Goal: Information Seeking & Learning: Learn about a topic

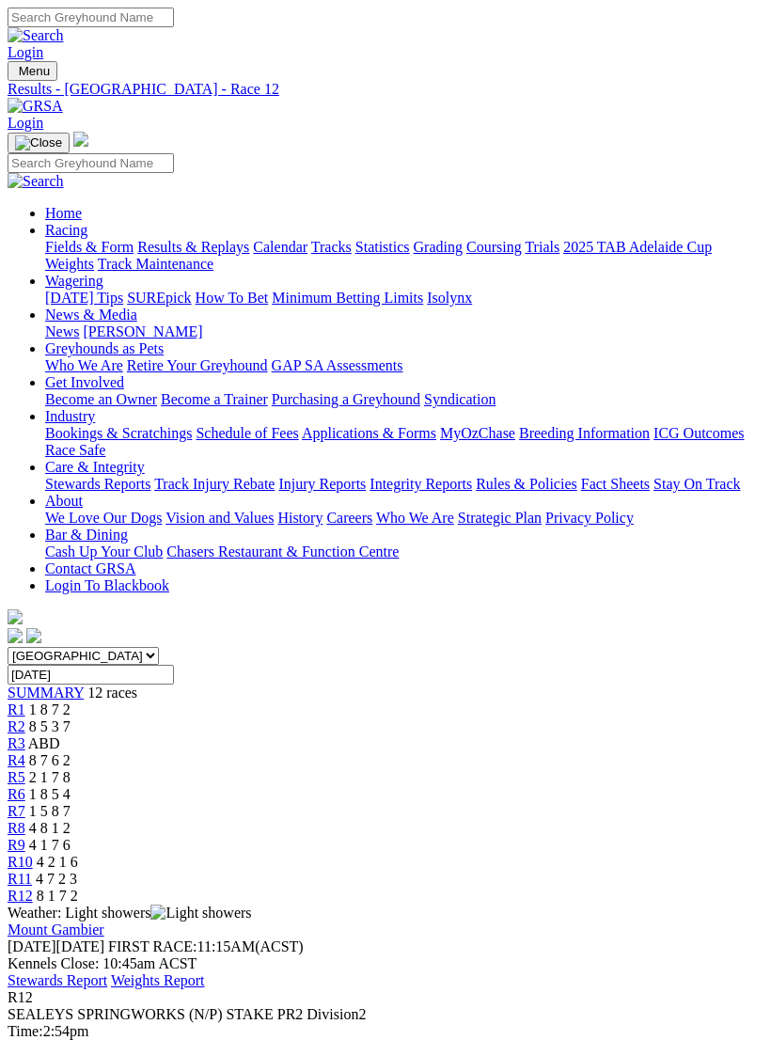
click at [15, 75] on img "Toggle navigation" at bounding box center [15, 75] width 0 height 0
click at [134, 252] on link "Fields & Form" at bounding box center [89, 247] width 88 height 16
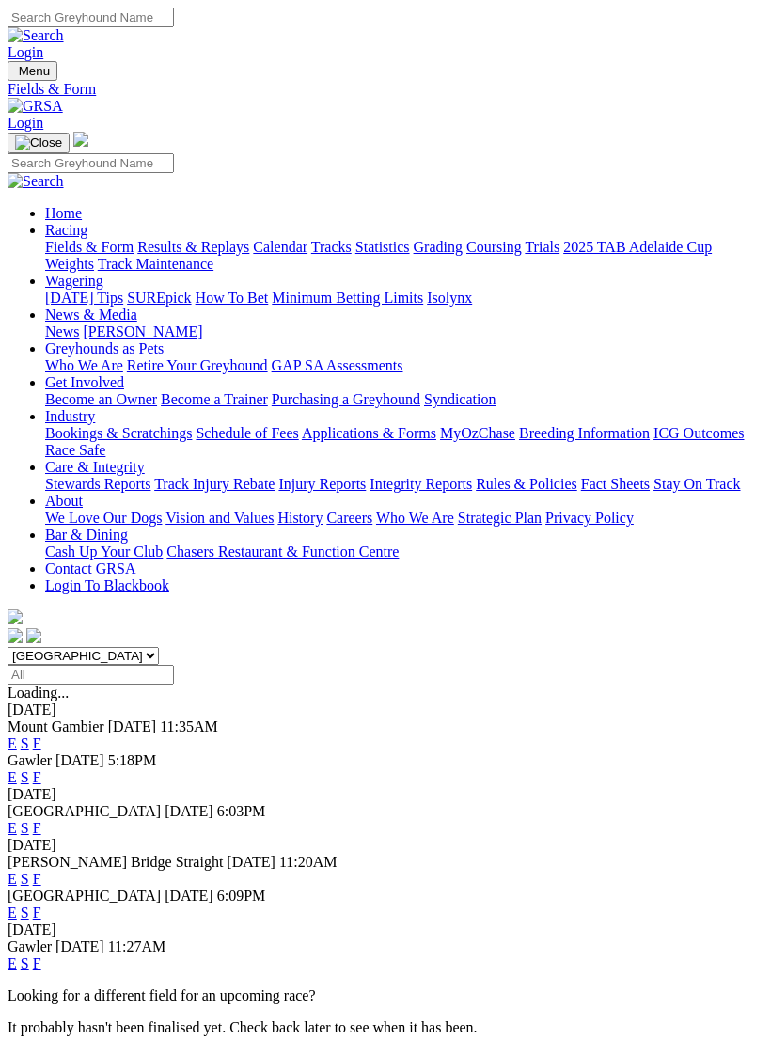
click at [17, 735] on link "E" at bounding box center [12, 743] width 9 height 16
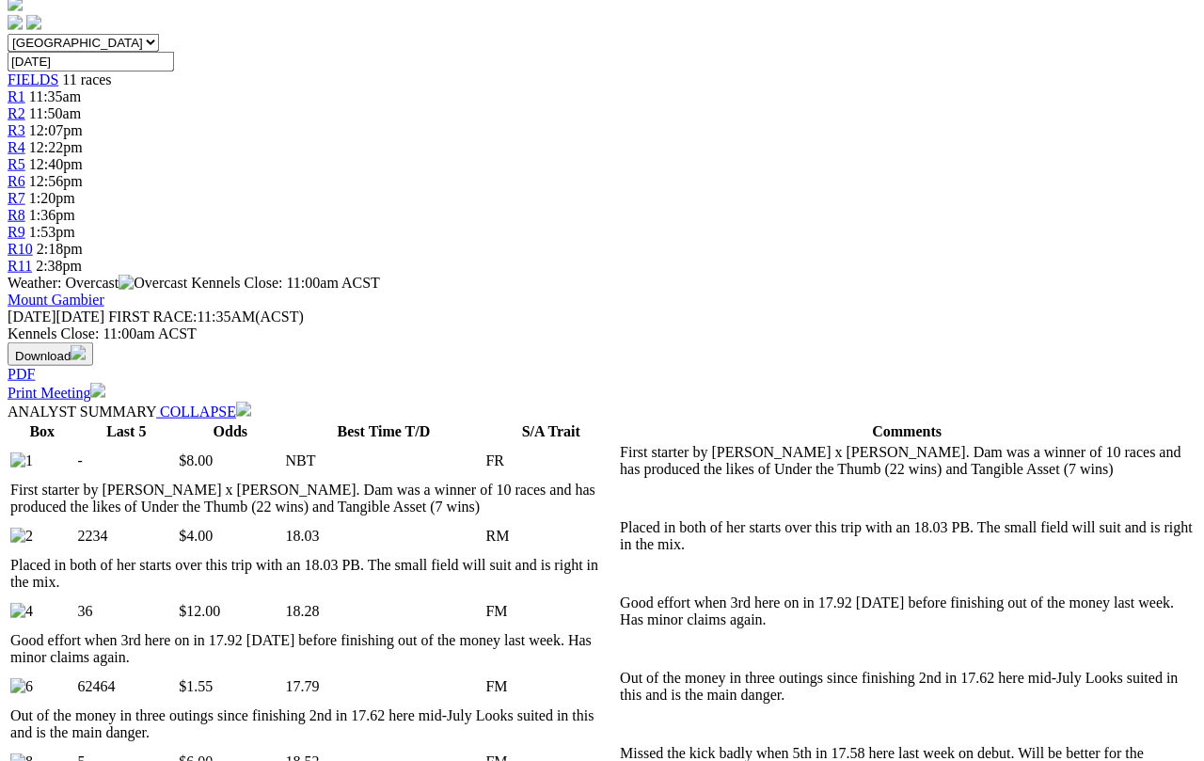
scroll to position [581, 19]
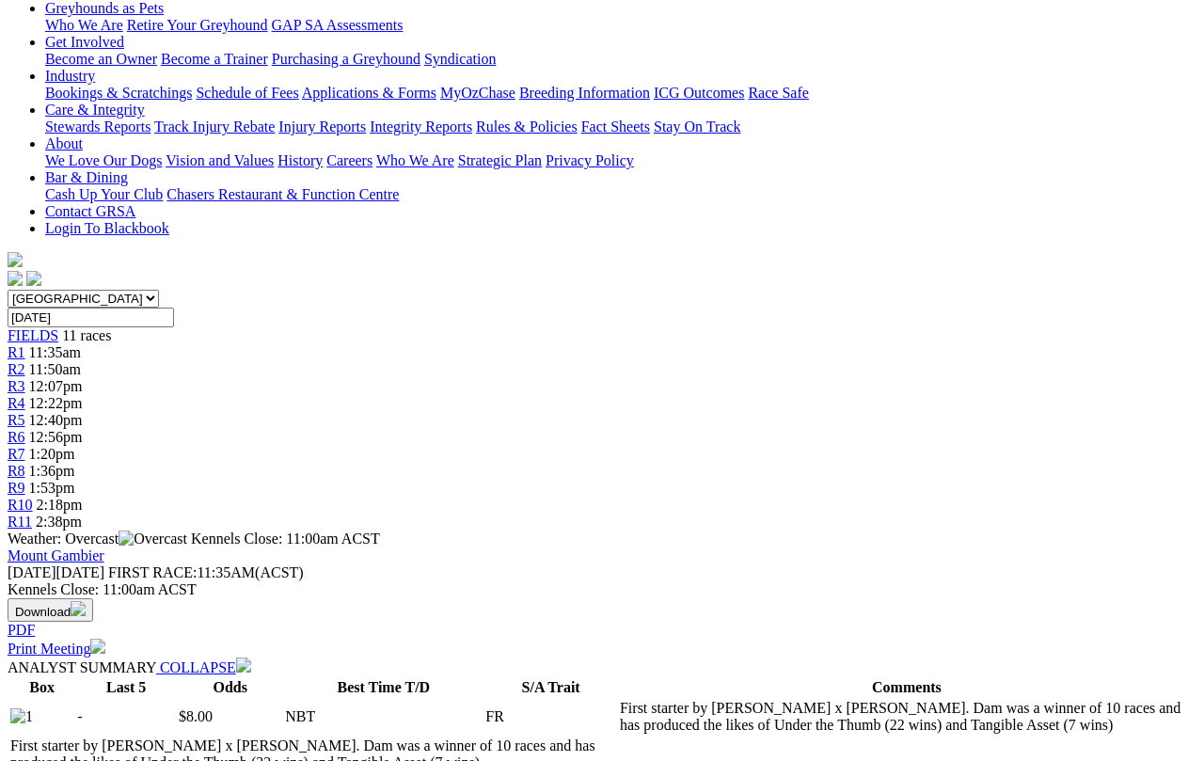
scroll to position [324, 23]
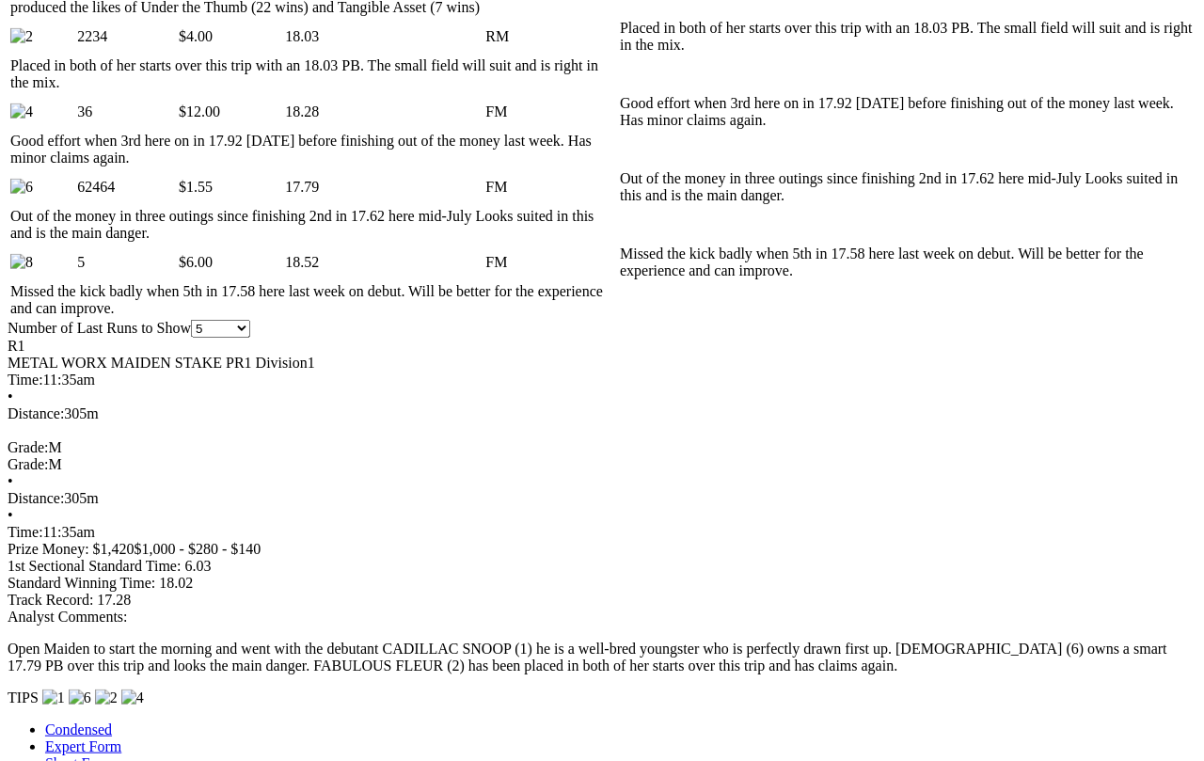
scroll to position [1080, 23]
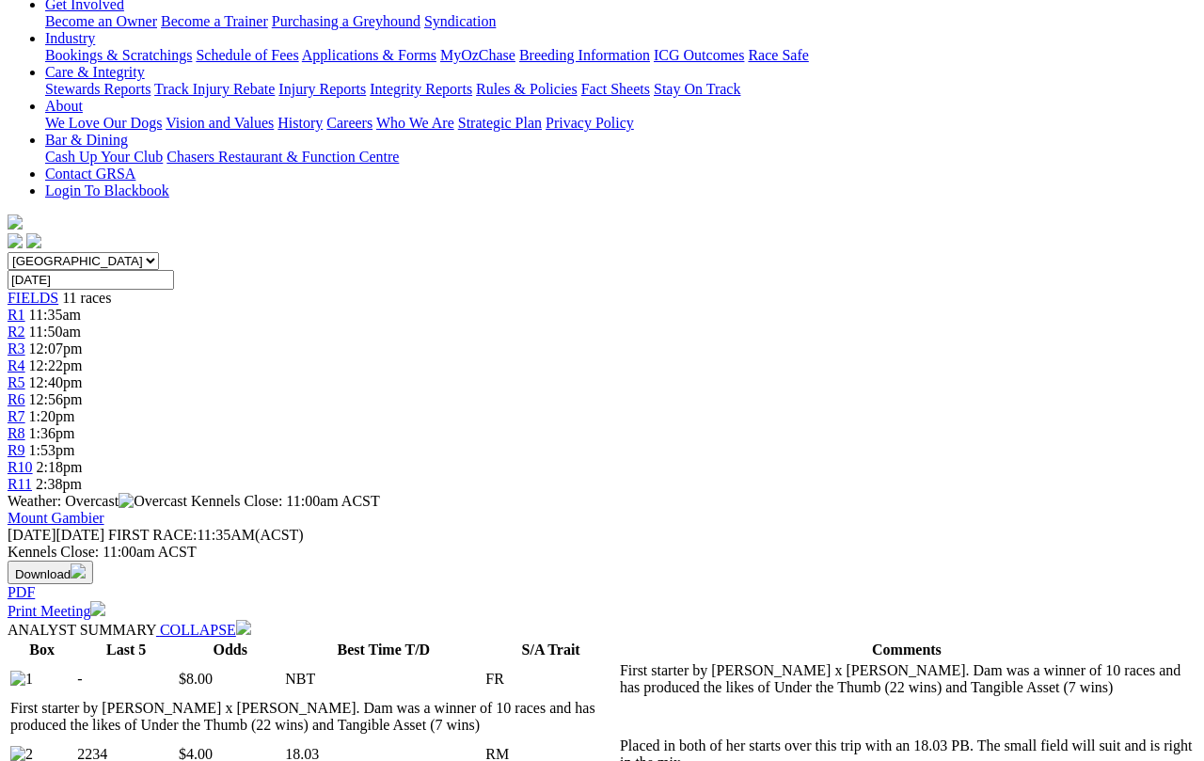
scroll to position [446, 23]
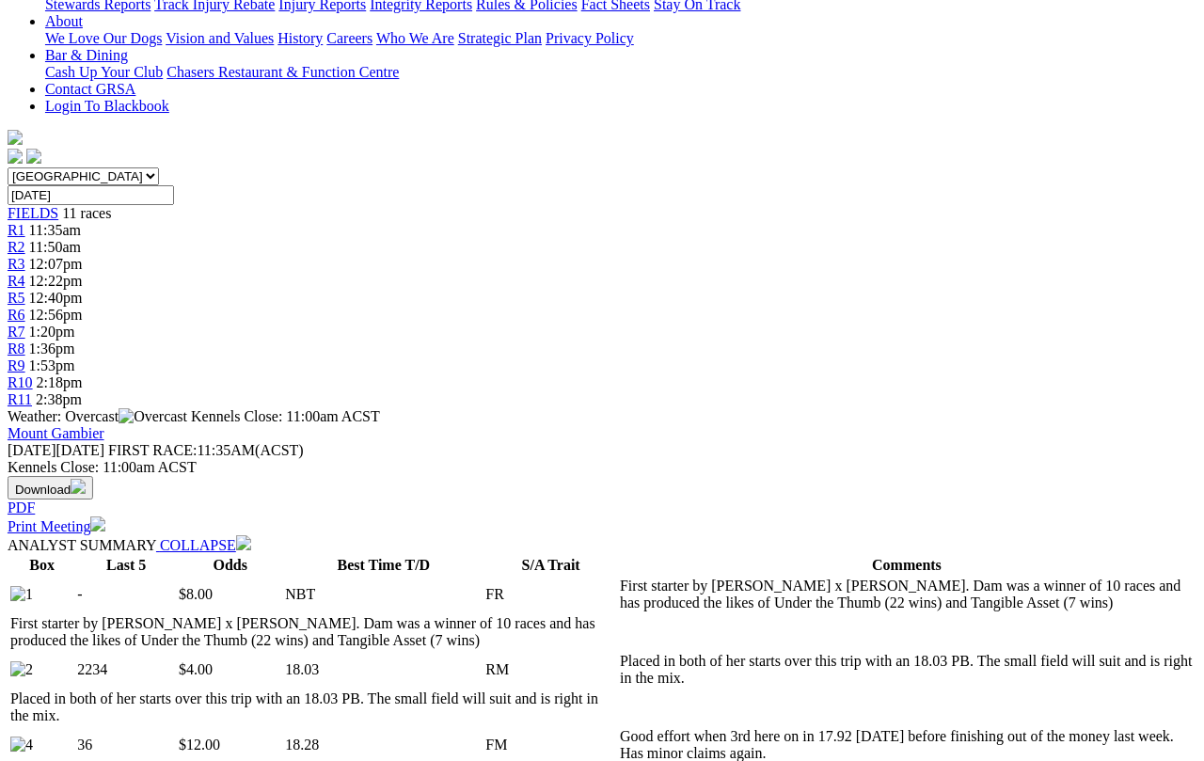
select select "10"
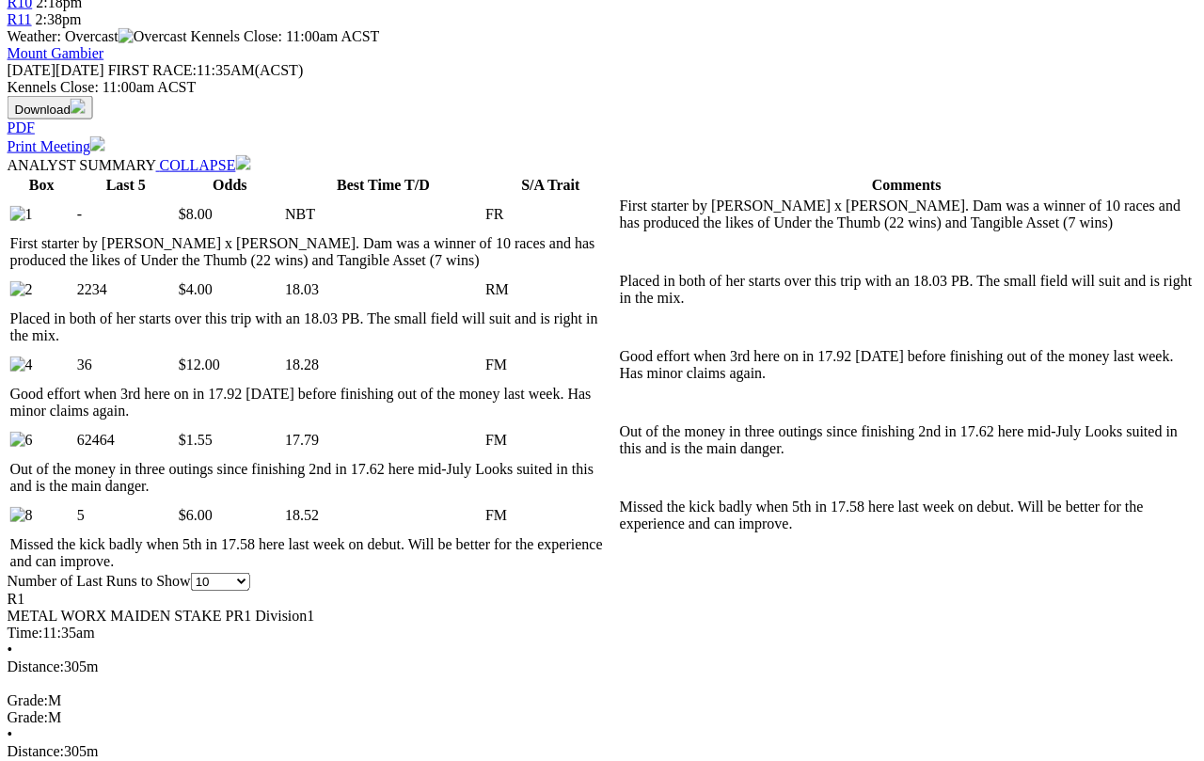
scroll to position [828, 0]
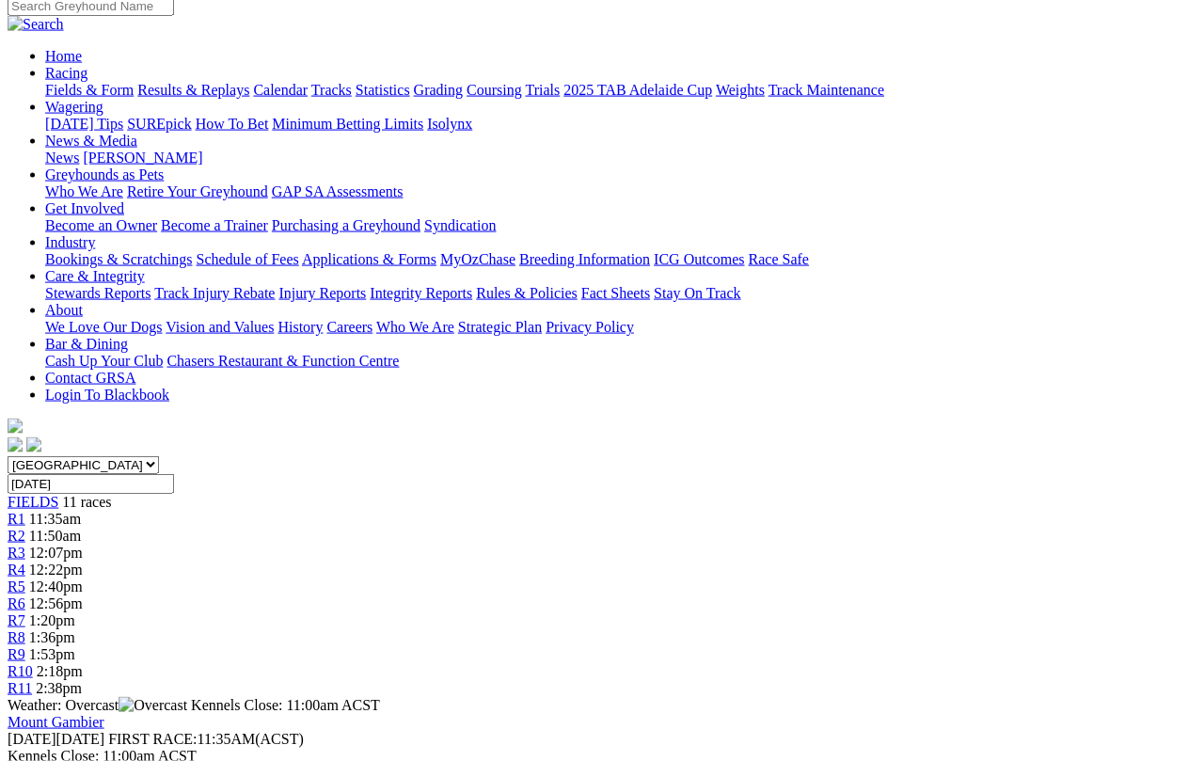
scroll to position [159, 7]
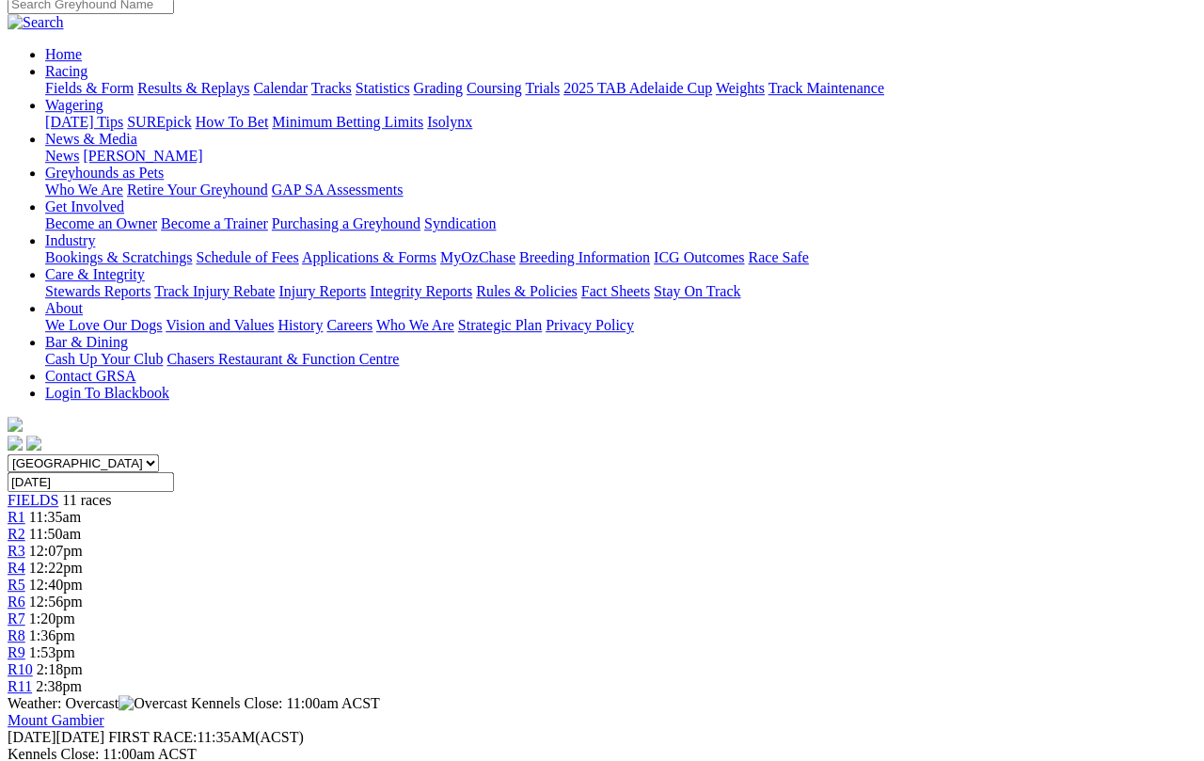
click at [25, 526] on span "R2" at bounding box center [17, 534] width 18 height 16
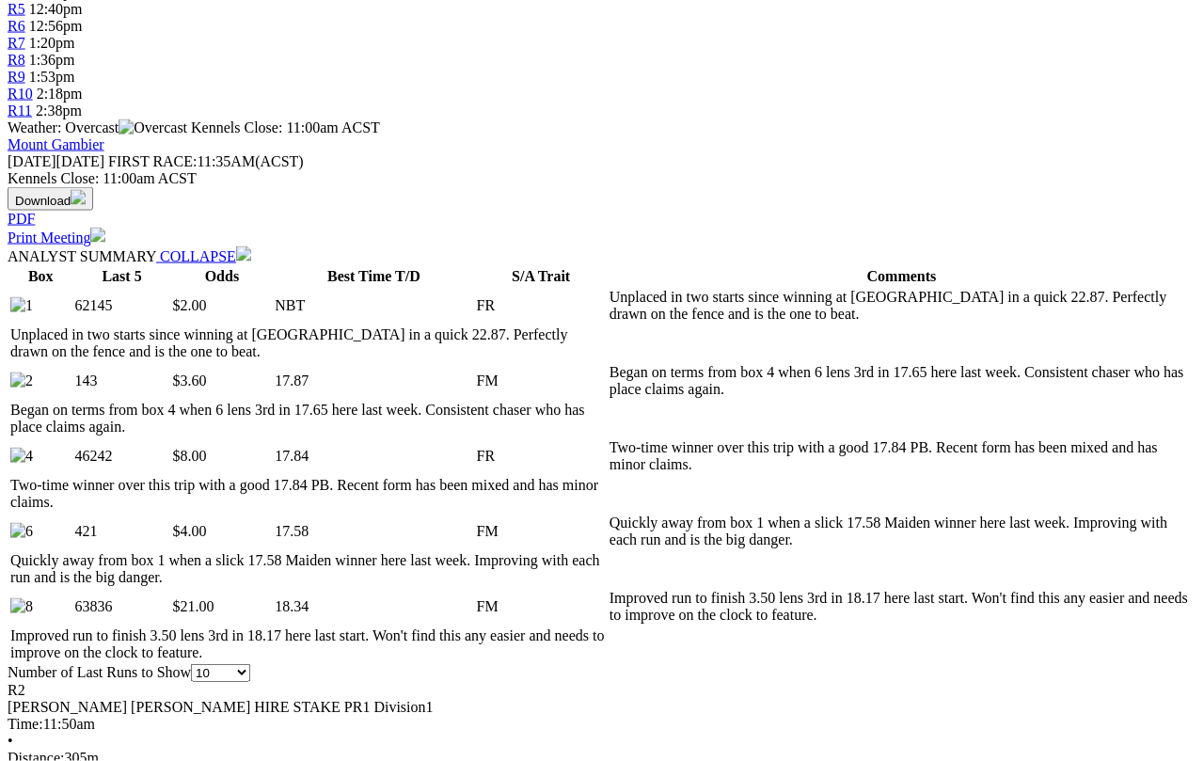
scroll to position [735, 0]
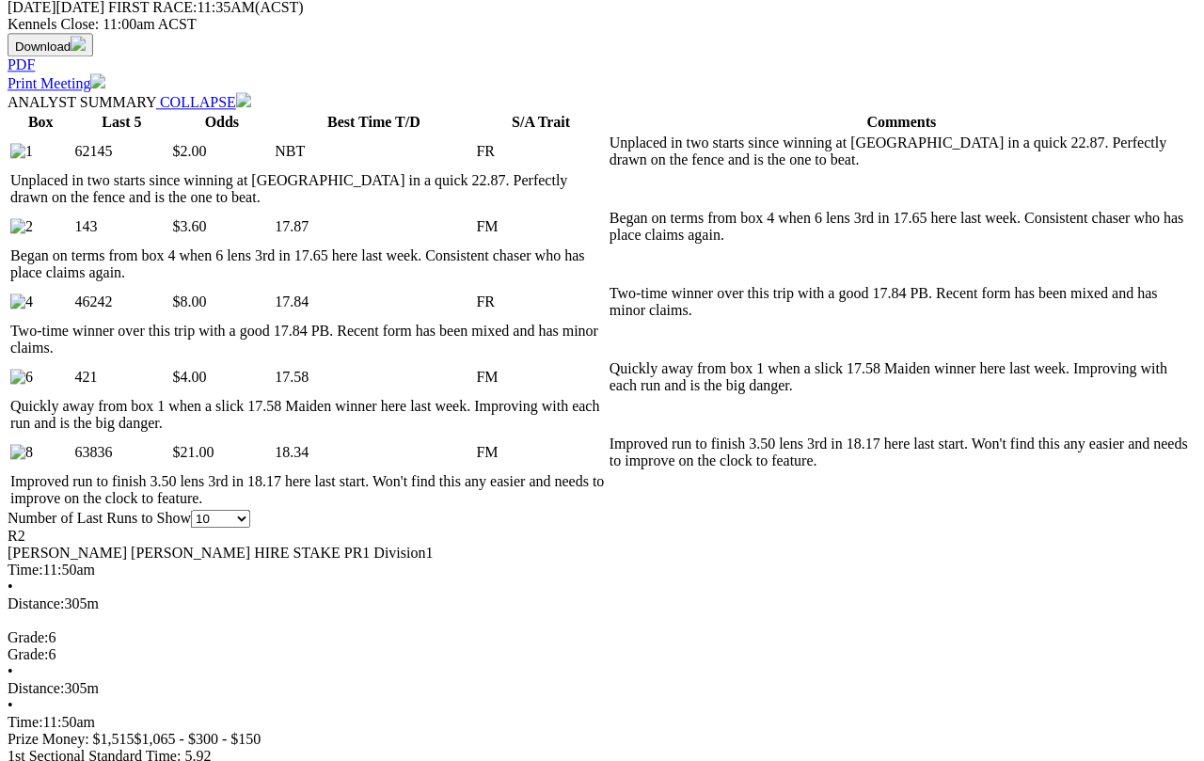
scroll to position [890, 5]
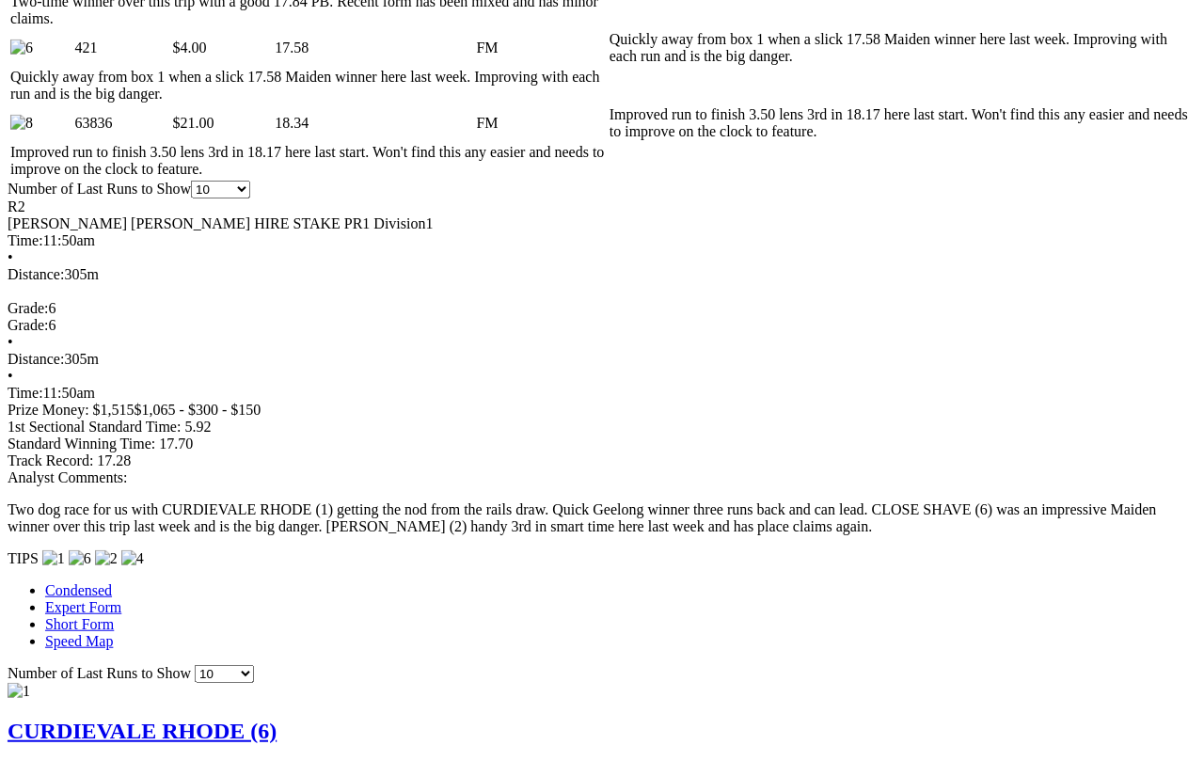
scroll to position [1223, 5]
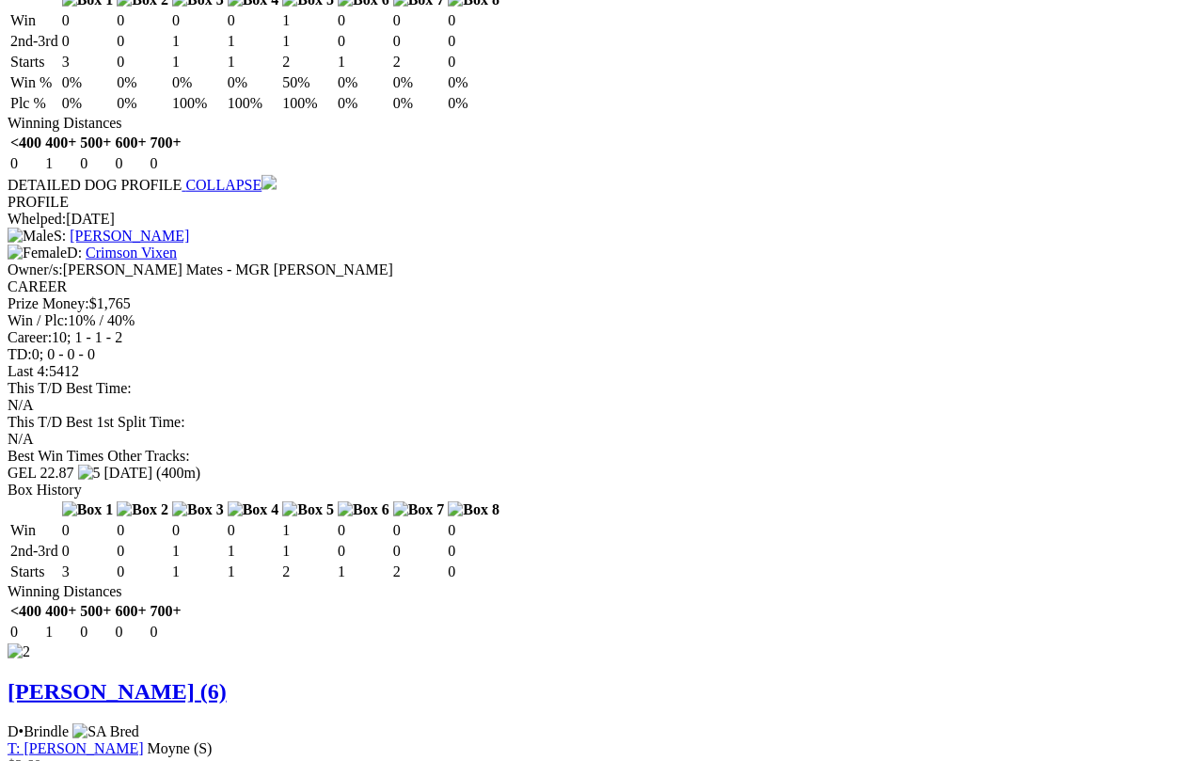
scroll to position [2291, 0]
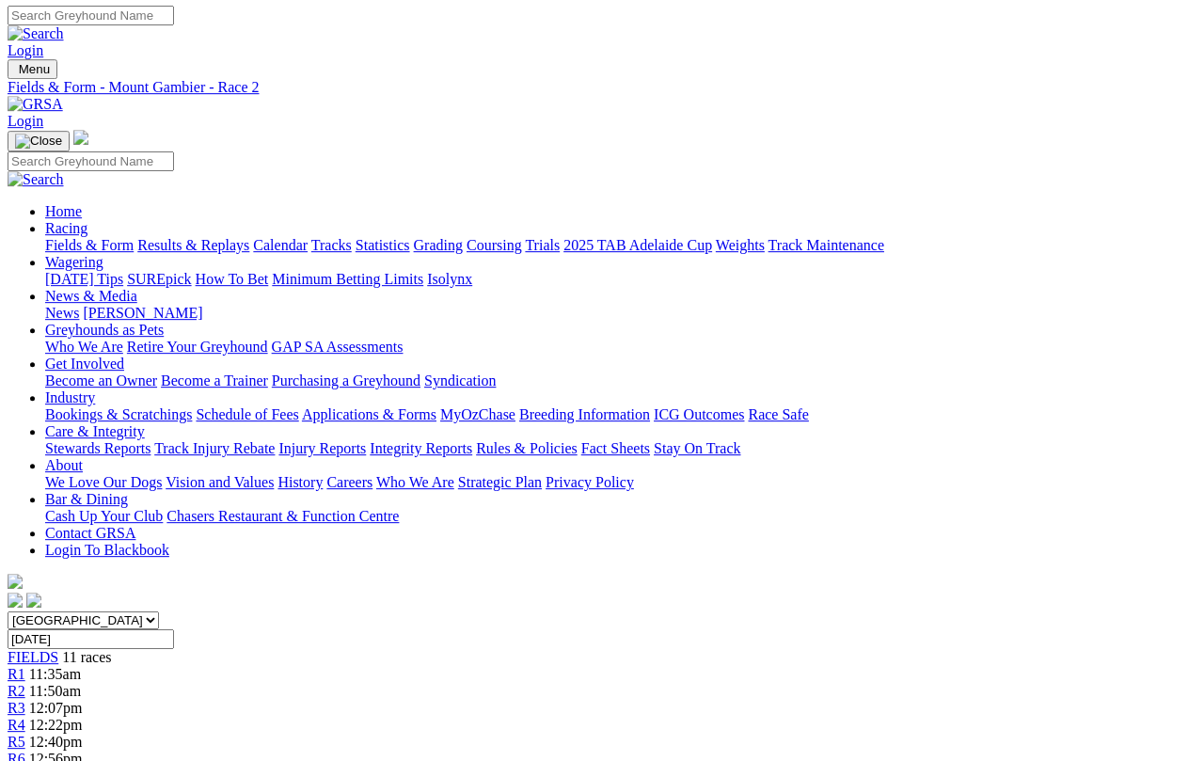
scroll to position [0, 0]
click at [25, 702] on span "R3" at bounding box center [17, 710] width 18 height 16
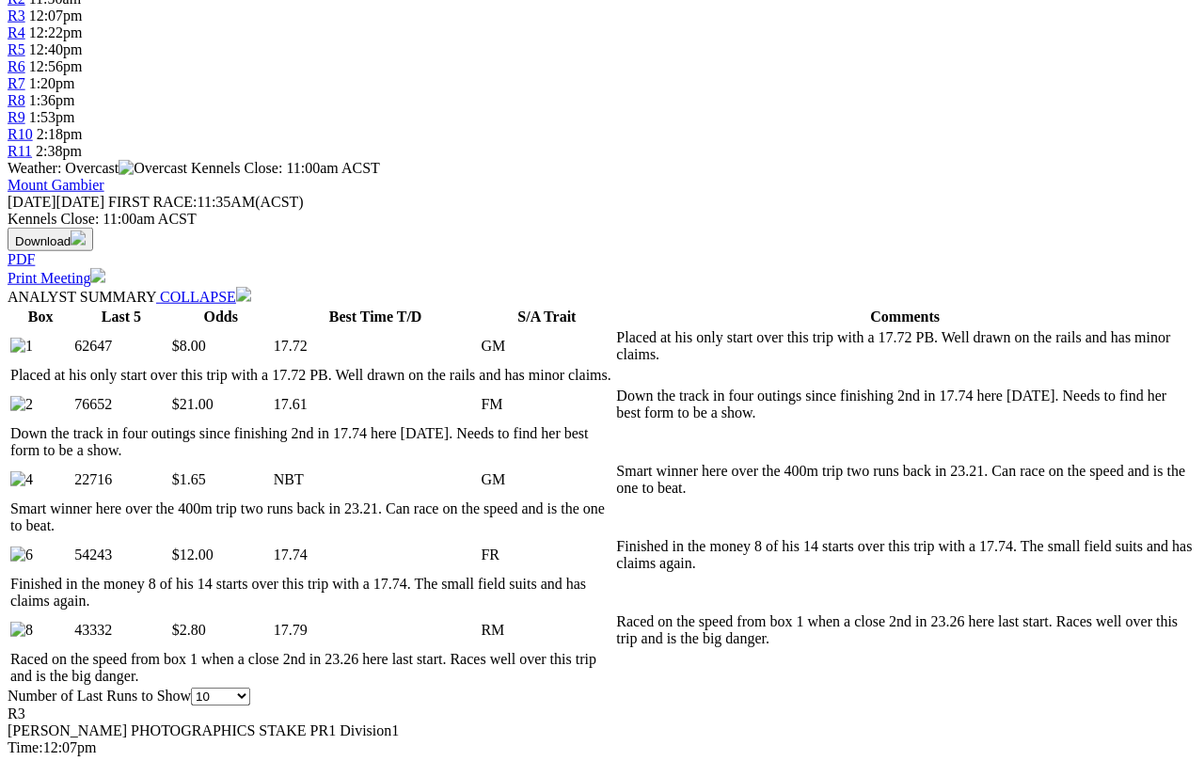
scroll to position [696, 0]
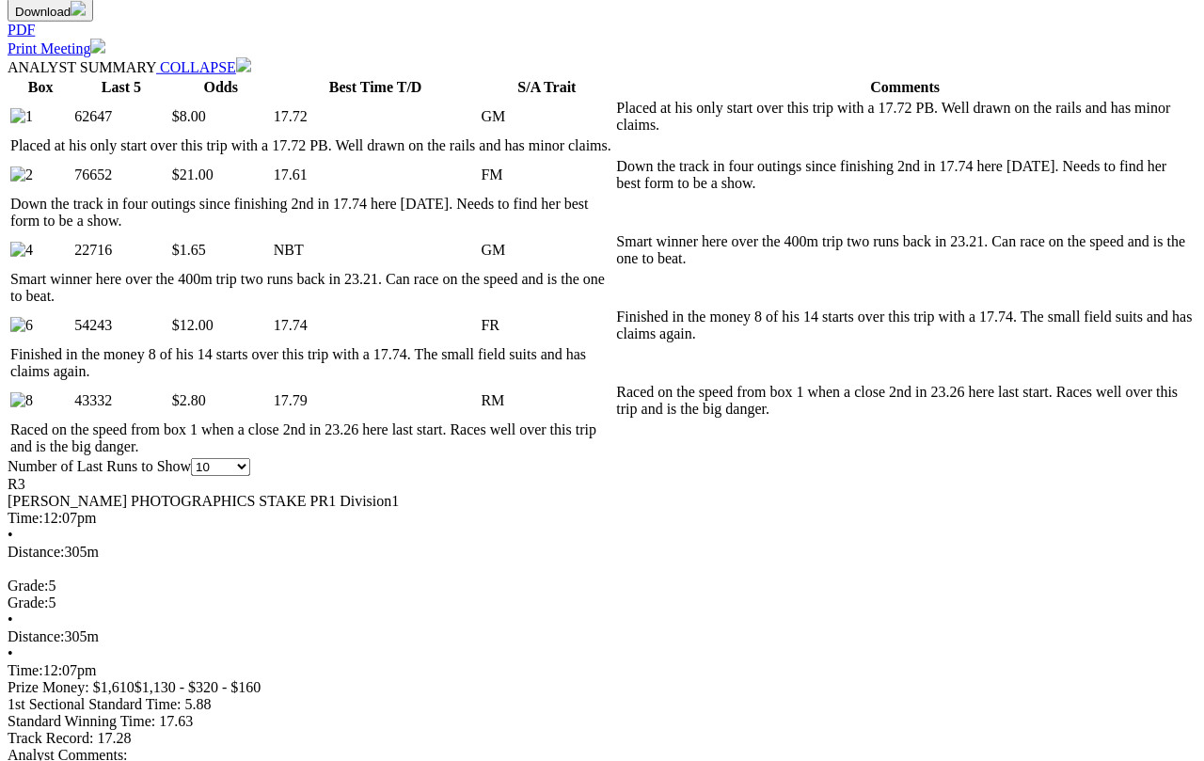
scroll to position [924, 0]
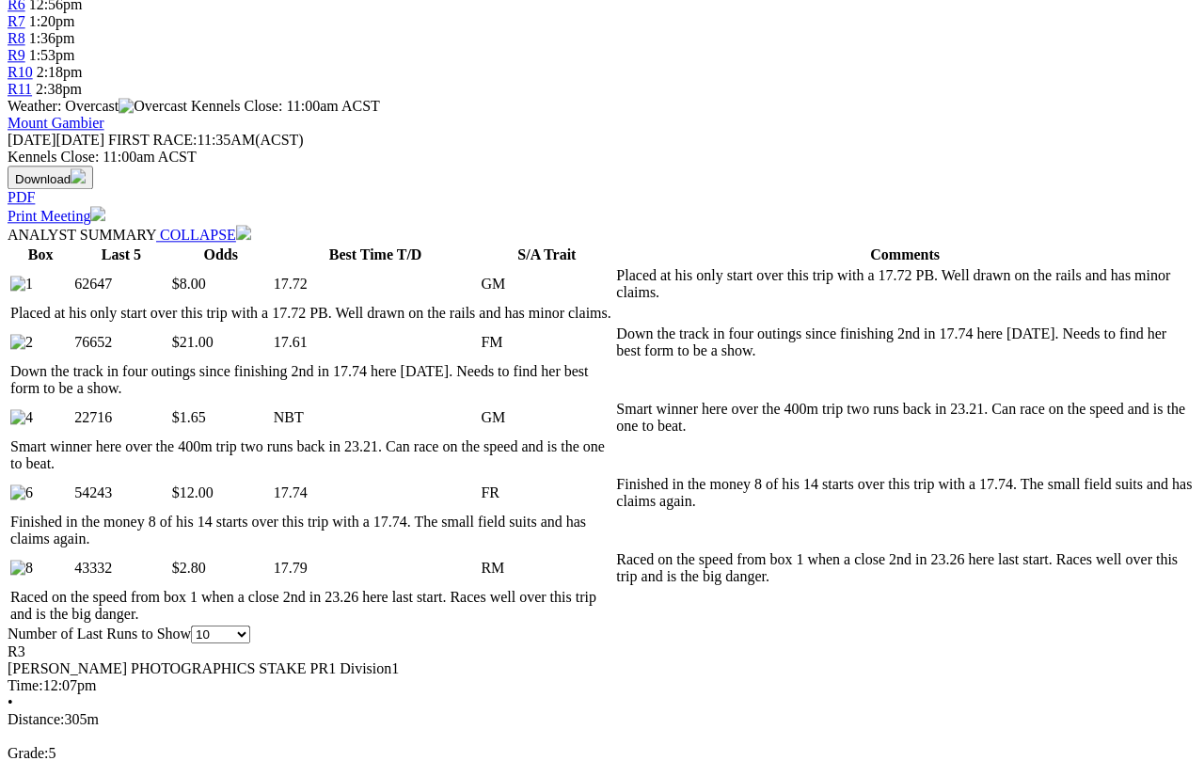
scroll to position [781, 0]
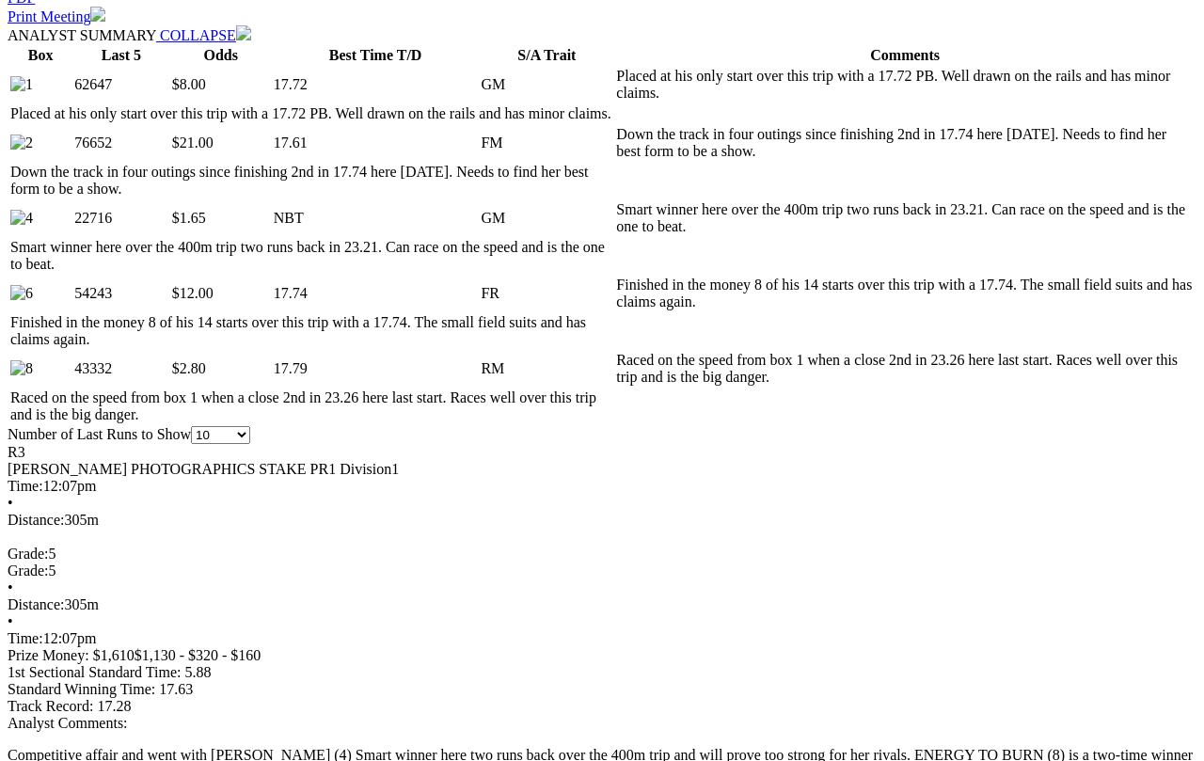
scroll to position [957, 0]
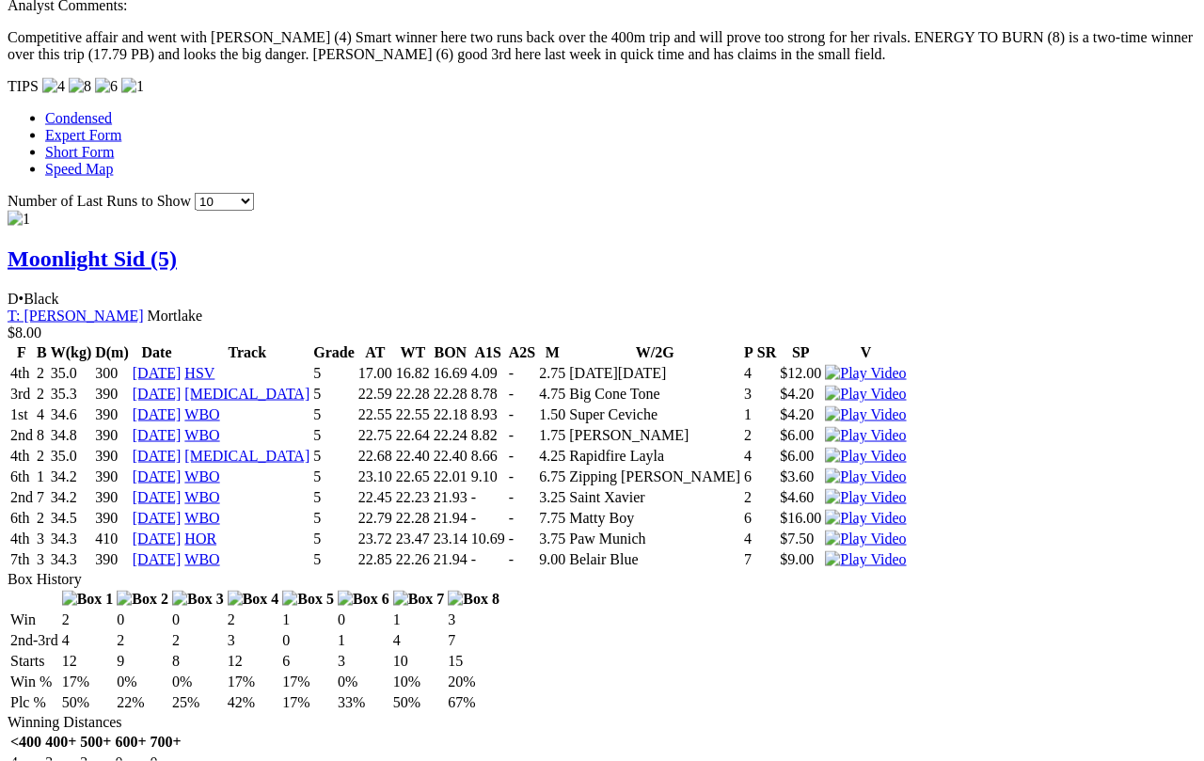
scroll to position [1674, 0]
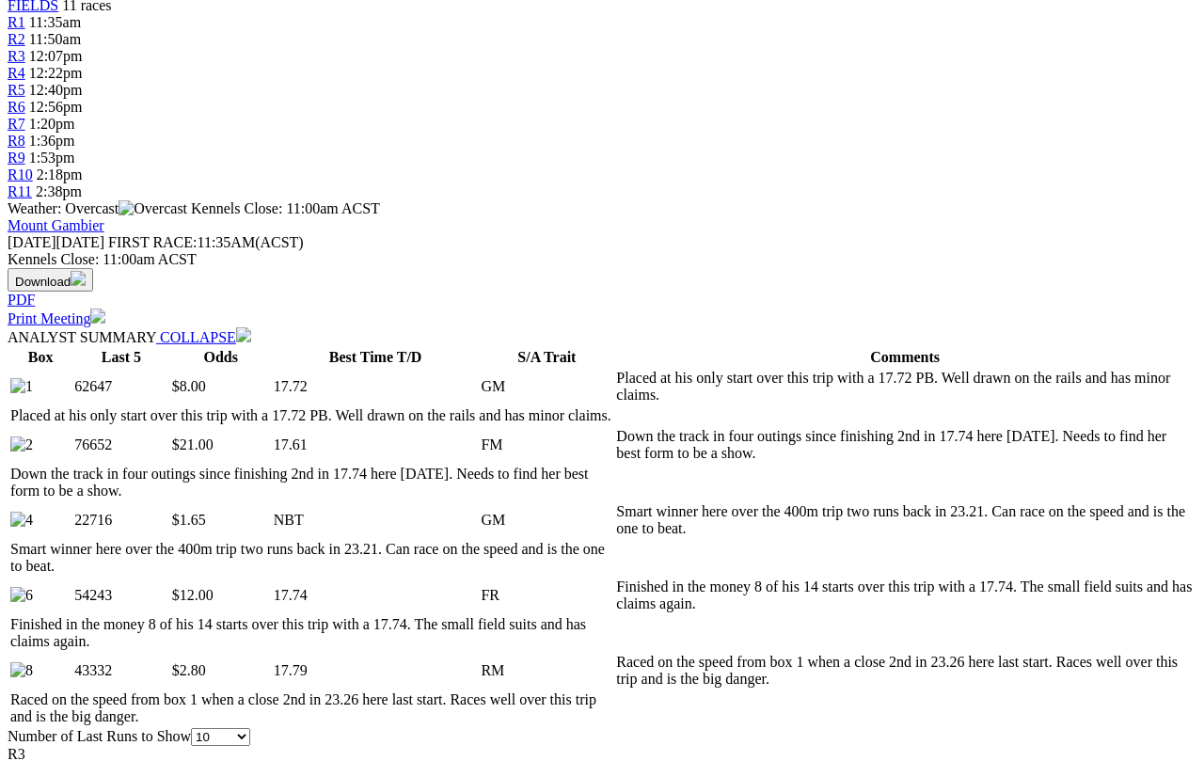
scroll to position [661, 0]
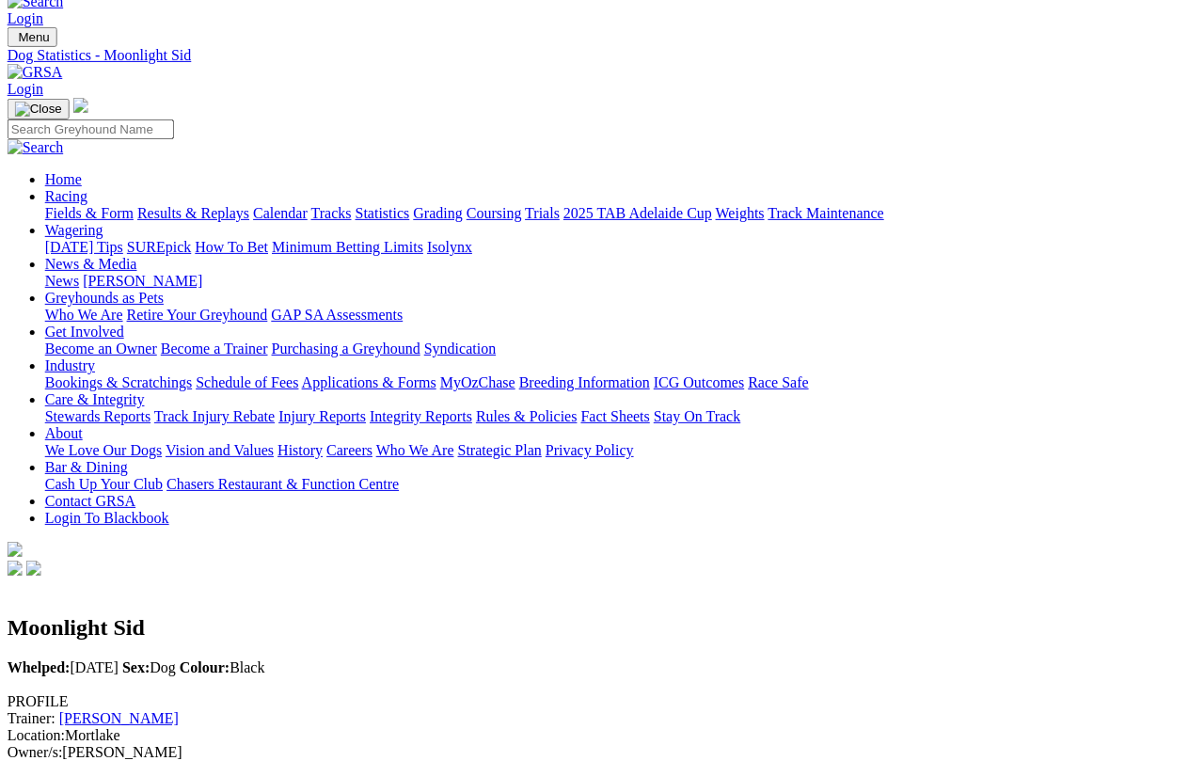
scroll to position [0, 2]
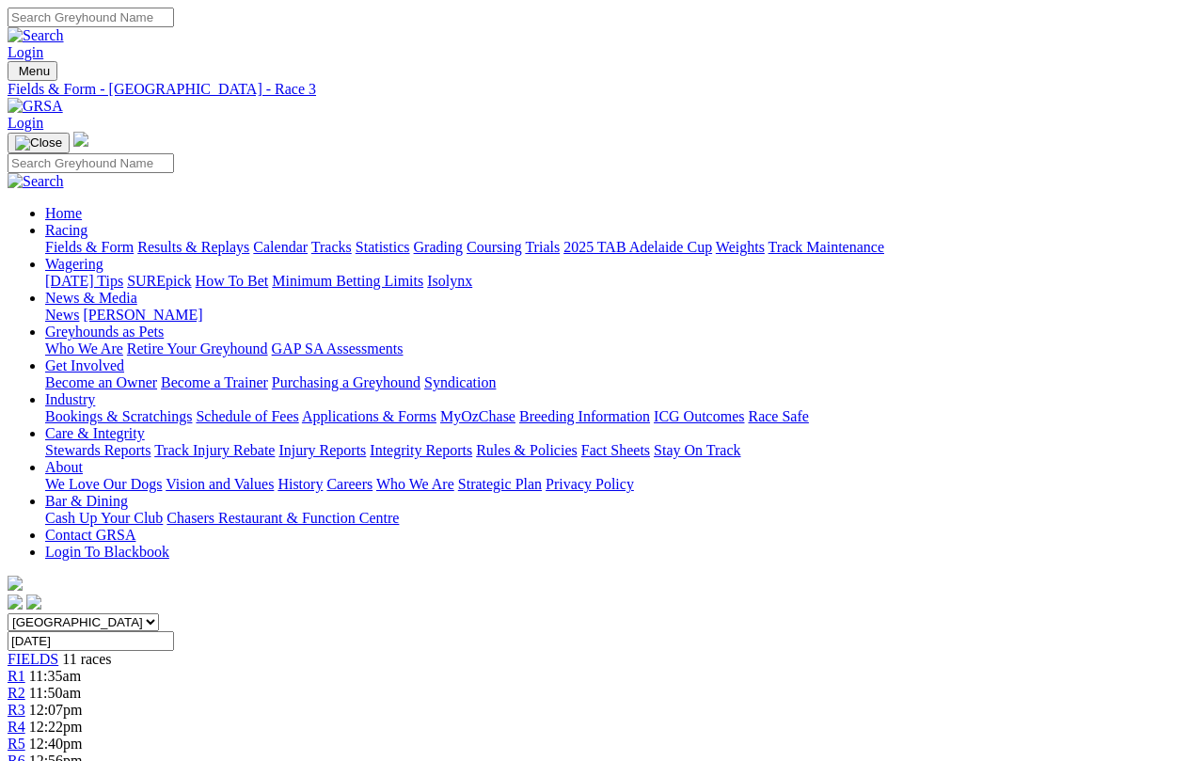
click at [25, 718] on span "R4" at bounding box center [17, 726] width 18 height 16
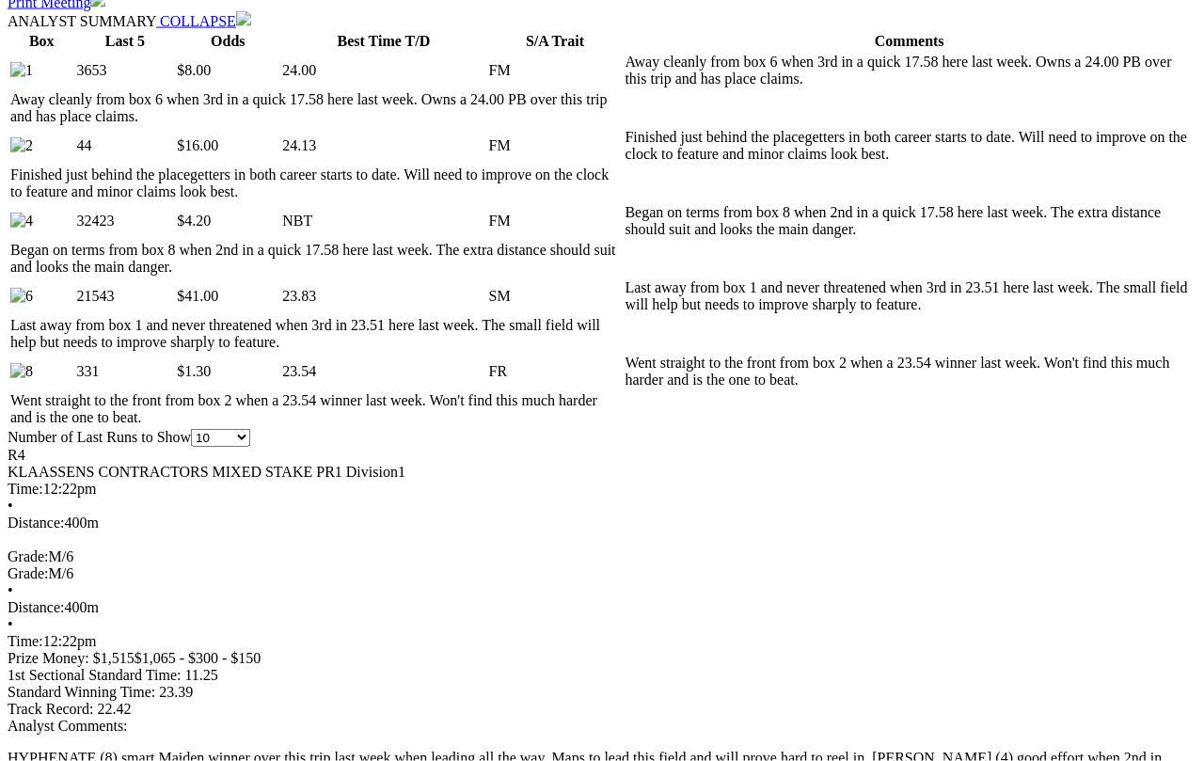
scroll to position [1017, 0]
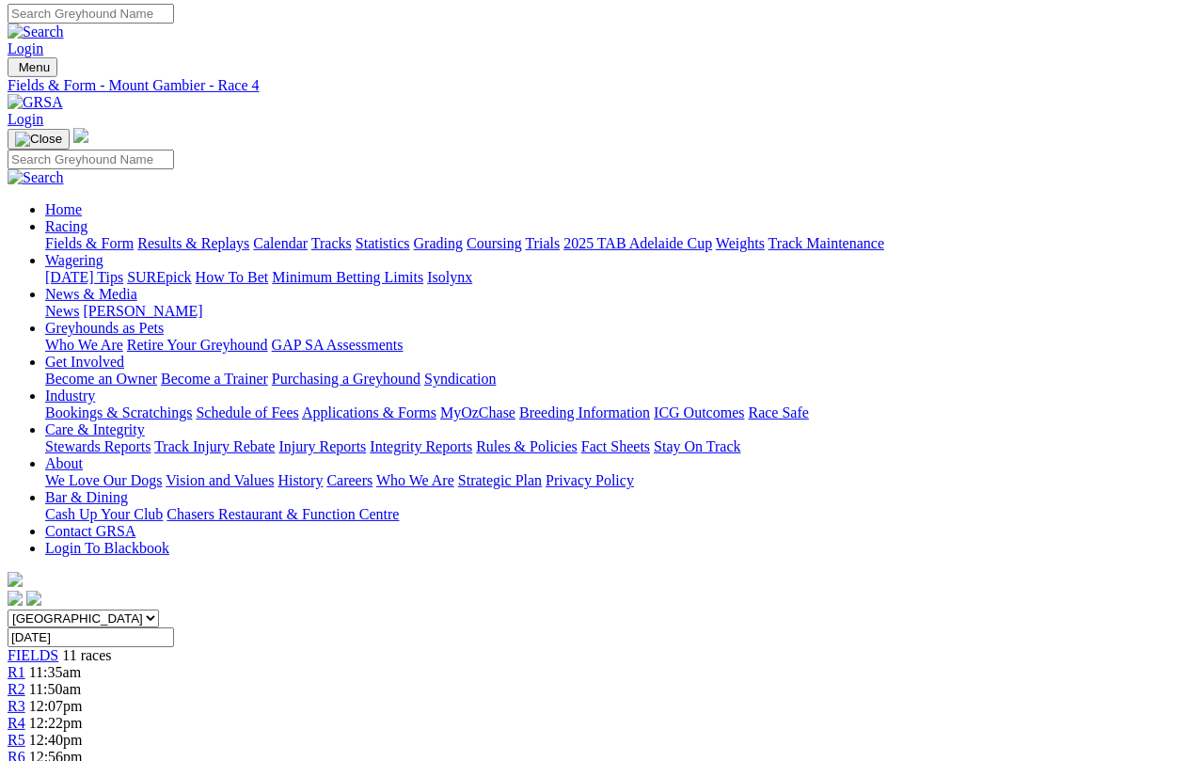
scroll to position [0, 0]
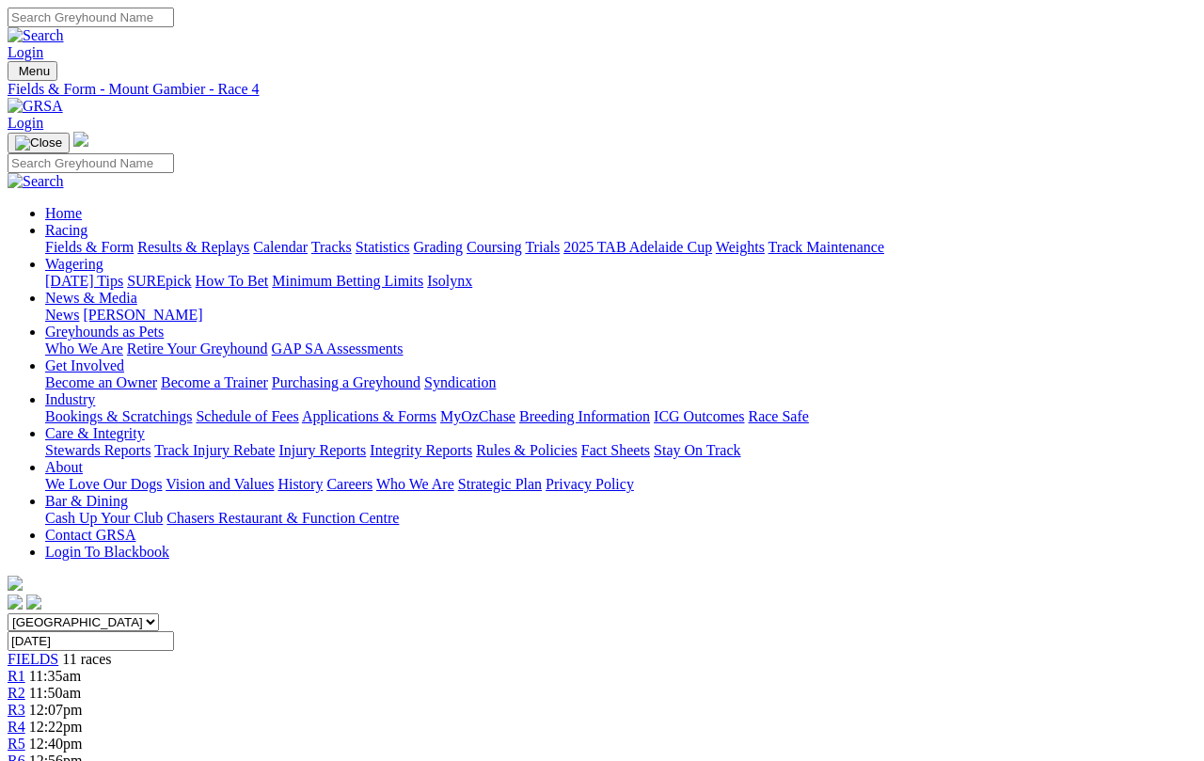
click at [25, 668] on span "R1" at bounding box center [17, 676] width 18 height 16
click at [25, 735] on span "R5" at bounding box center [17, 743] width 18 height 16
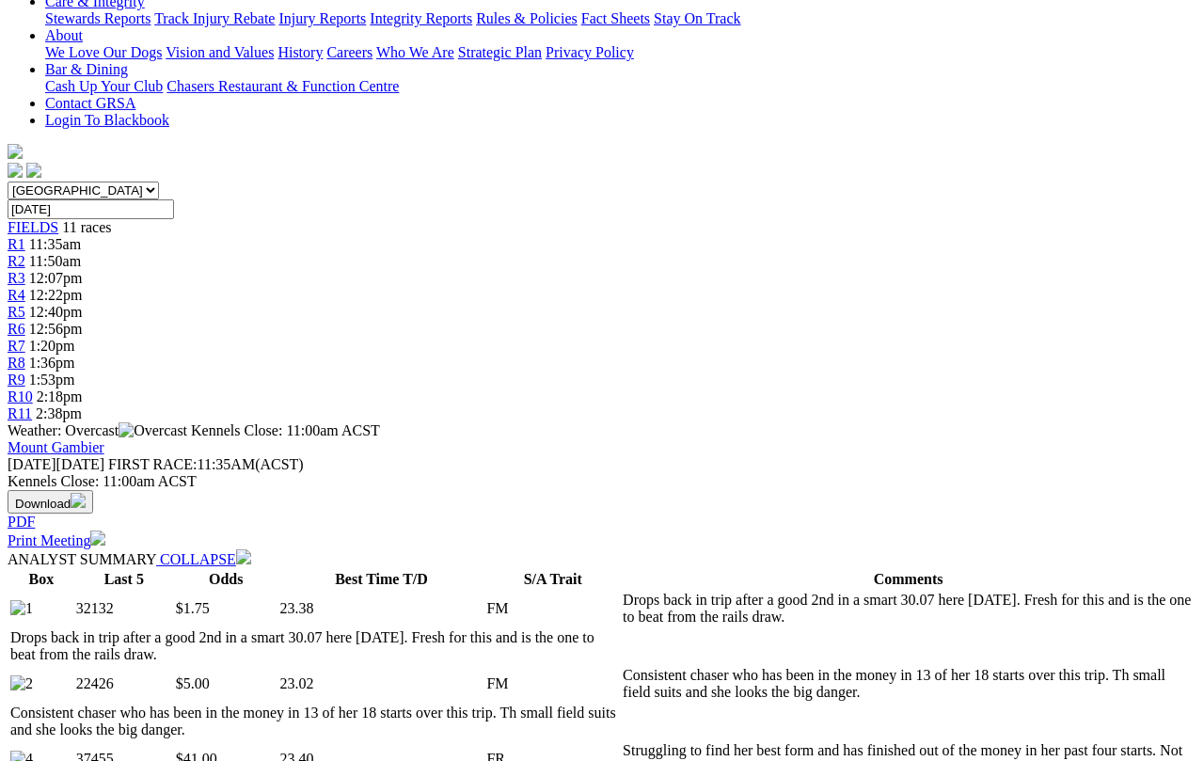
scroll to position [436, 0]
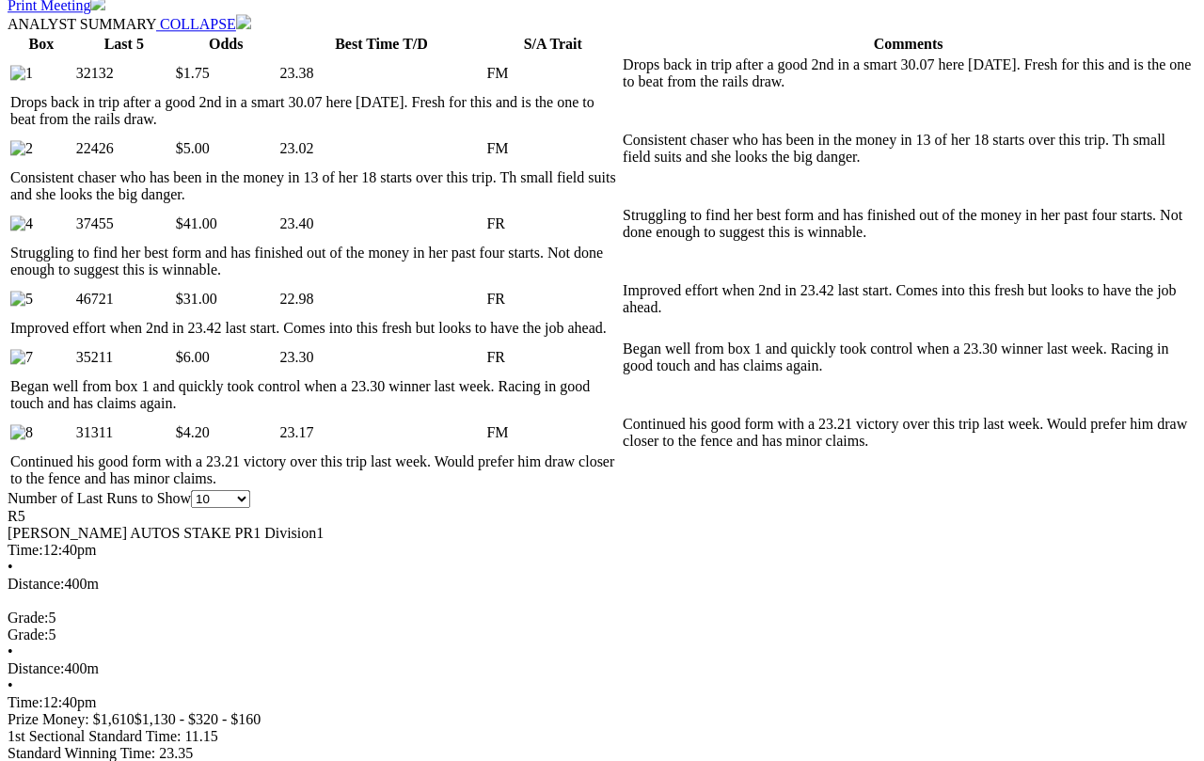
scroll to position [934, 0]
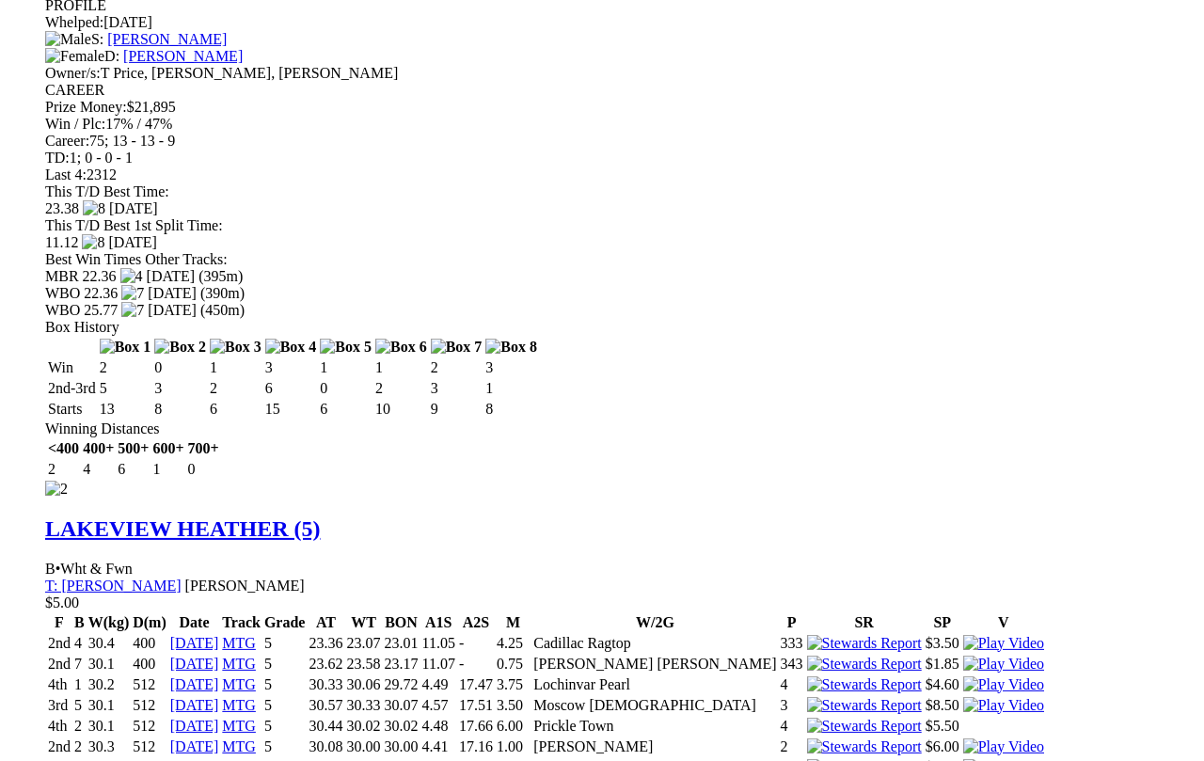
scroll to position [2566, 0]
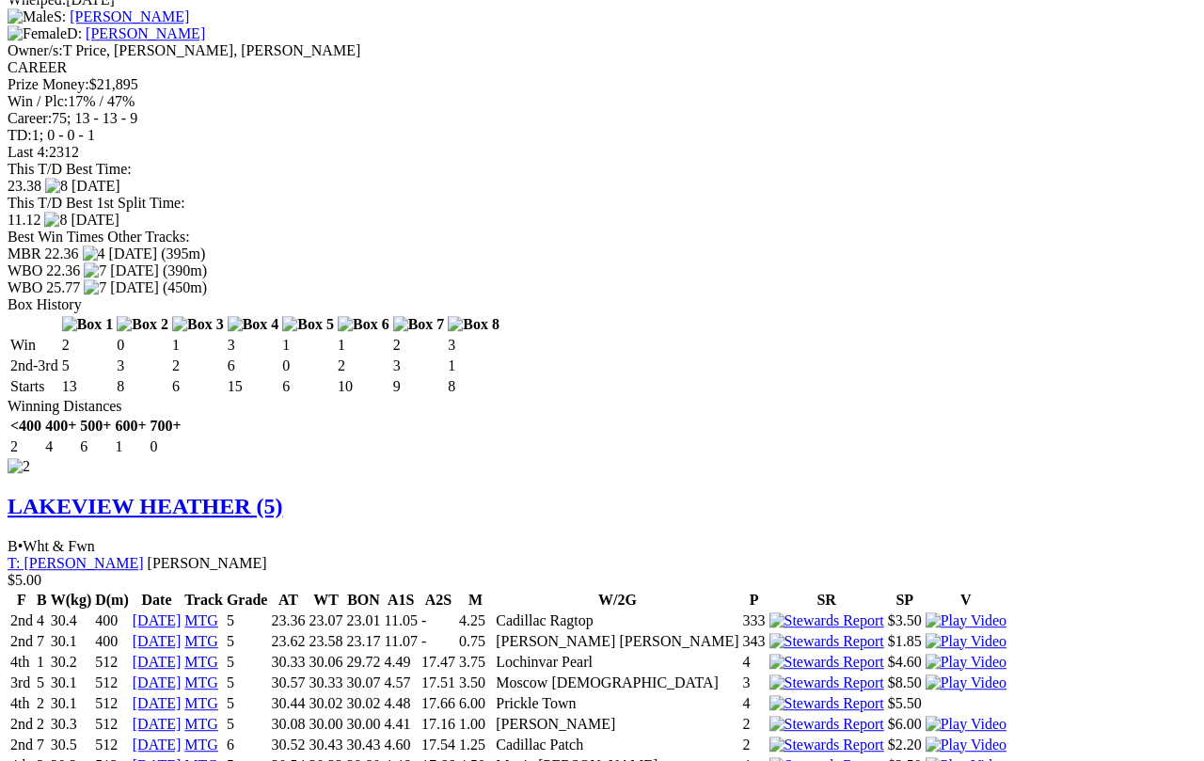
click at [814, 229] on div "This T/D Best Time: 23.30 24 Aug 2025 This T/D Best 1st Split Time: 10.94 24 Au…" at bounding box center [602, 195] width 1189 height 68
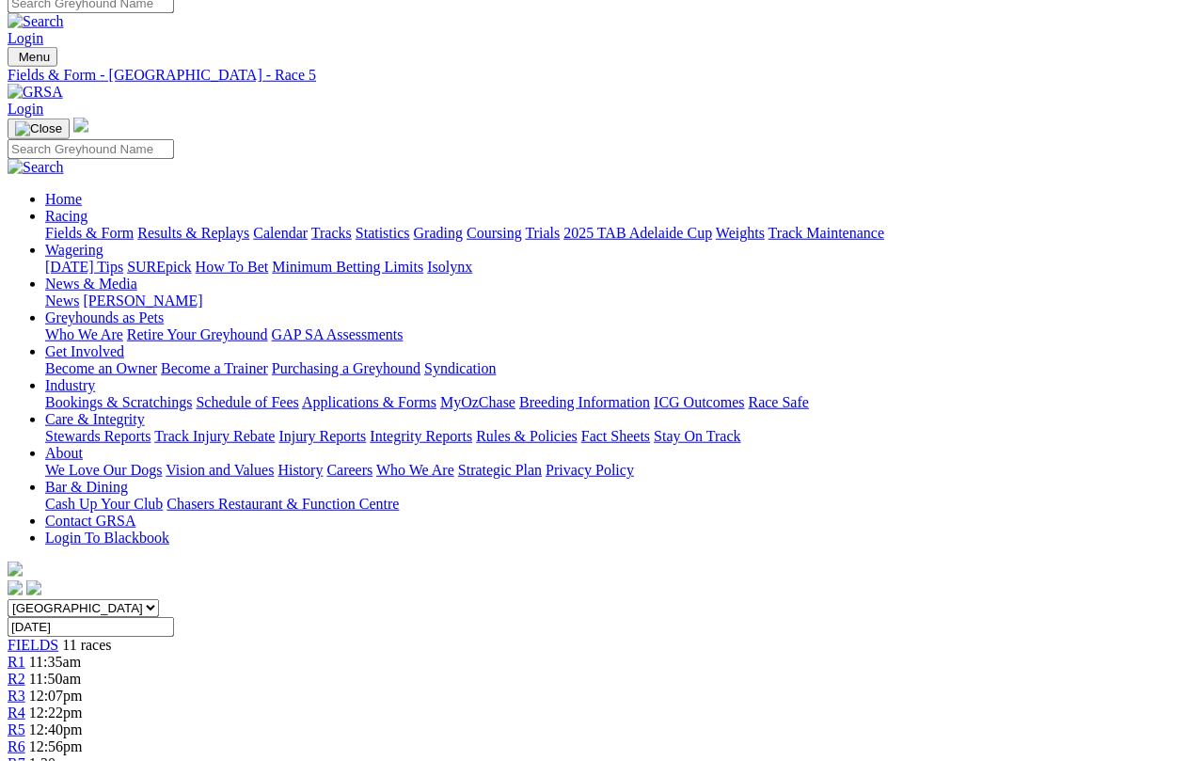
scroll to position [0, 0]
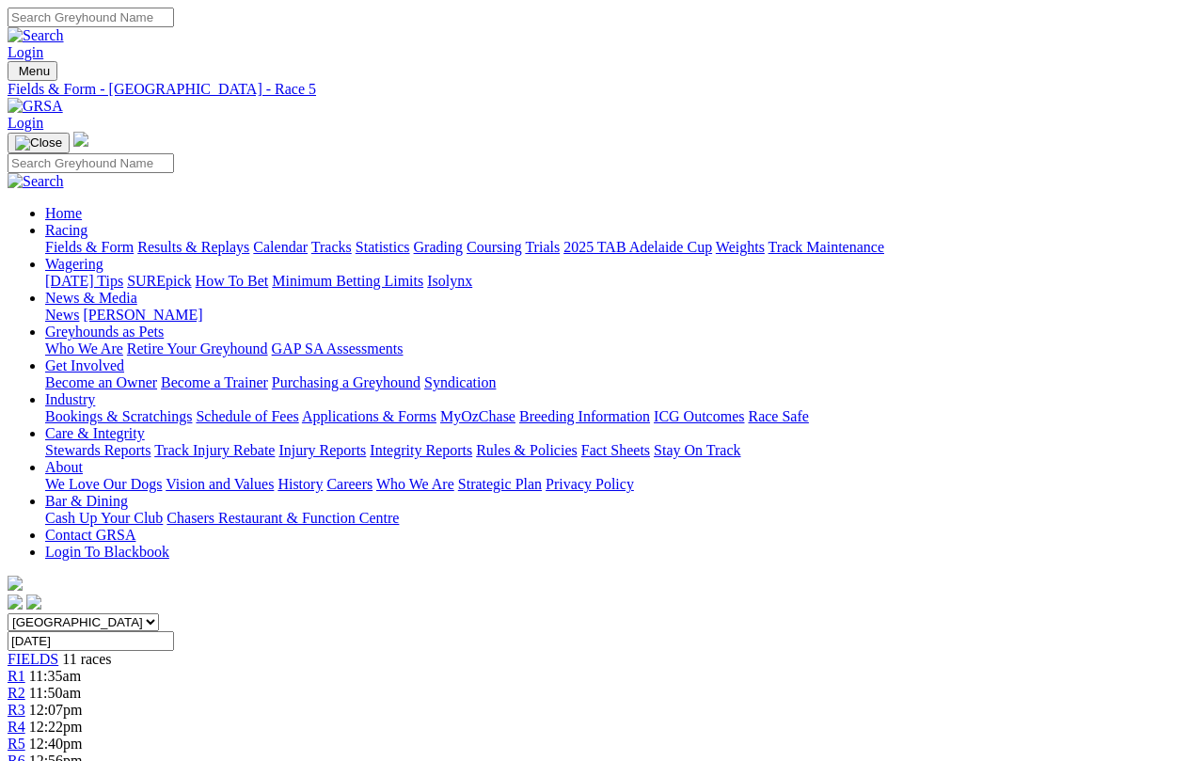
click at [25, 752] on span "R6" at bounding box center [17, 760] width 18 height 16
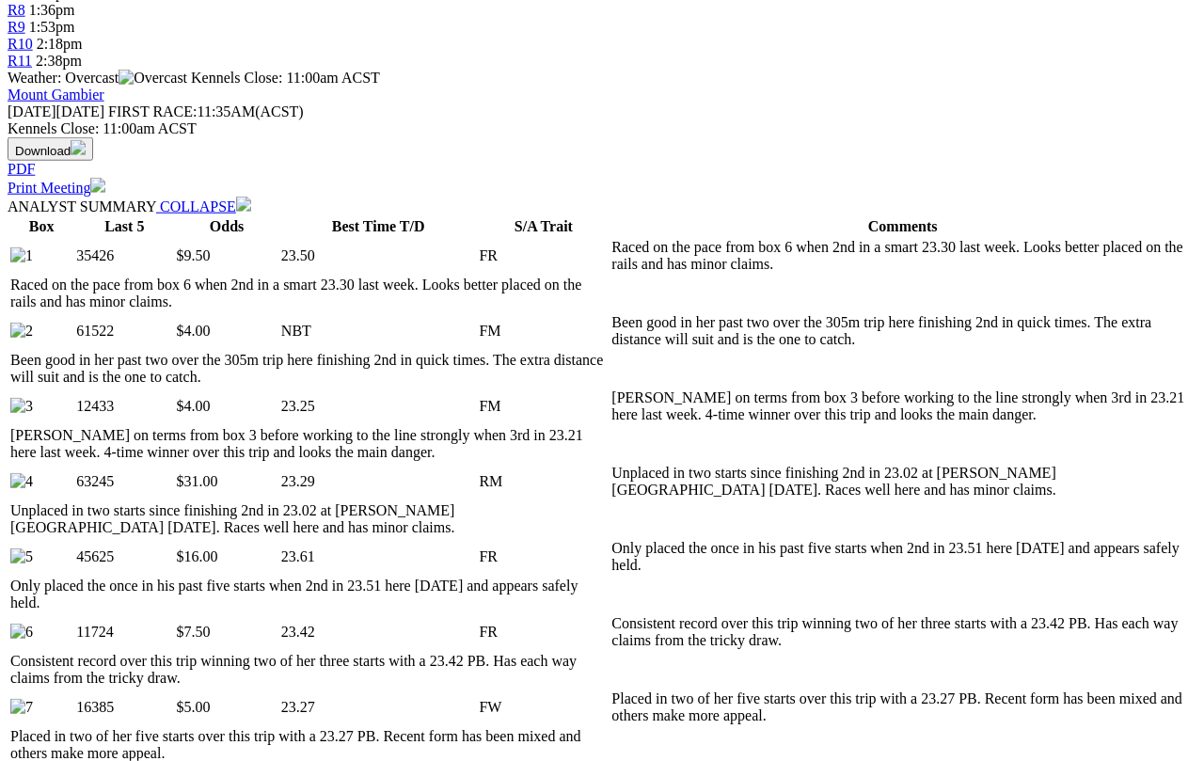
scroll to position [785, 0]
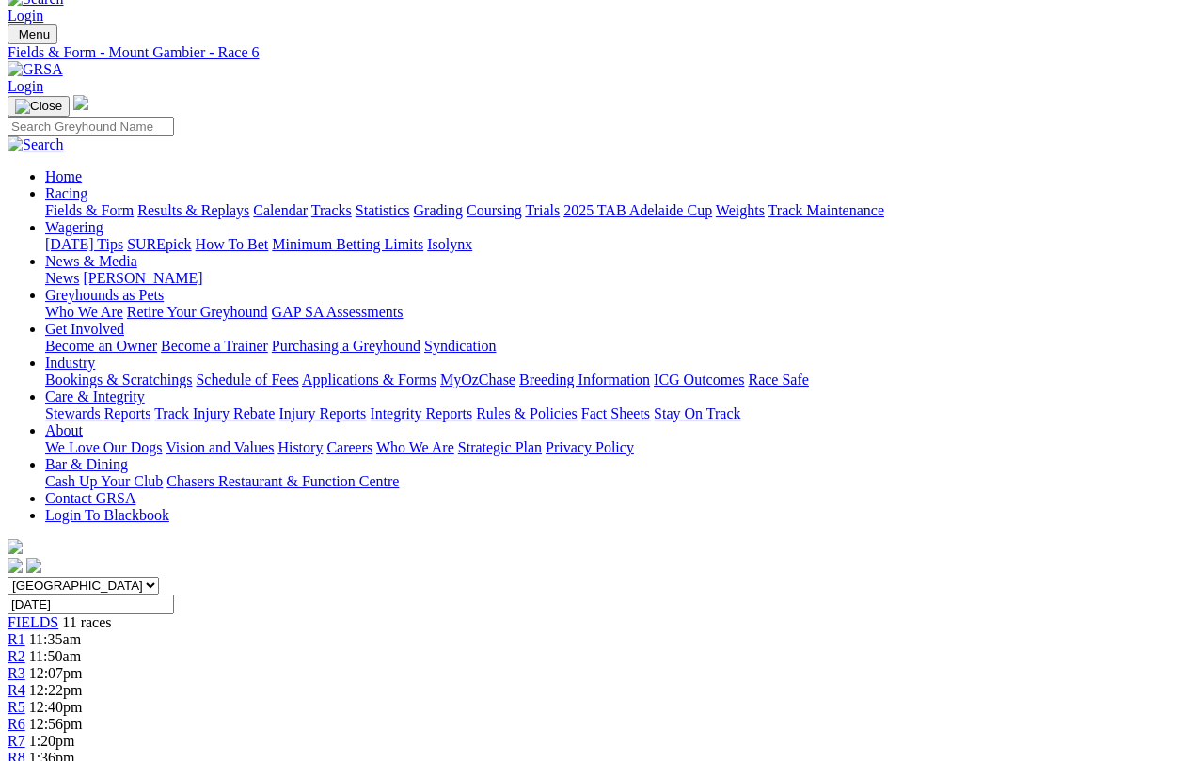
scroll to position [0, 0]
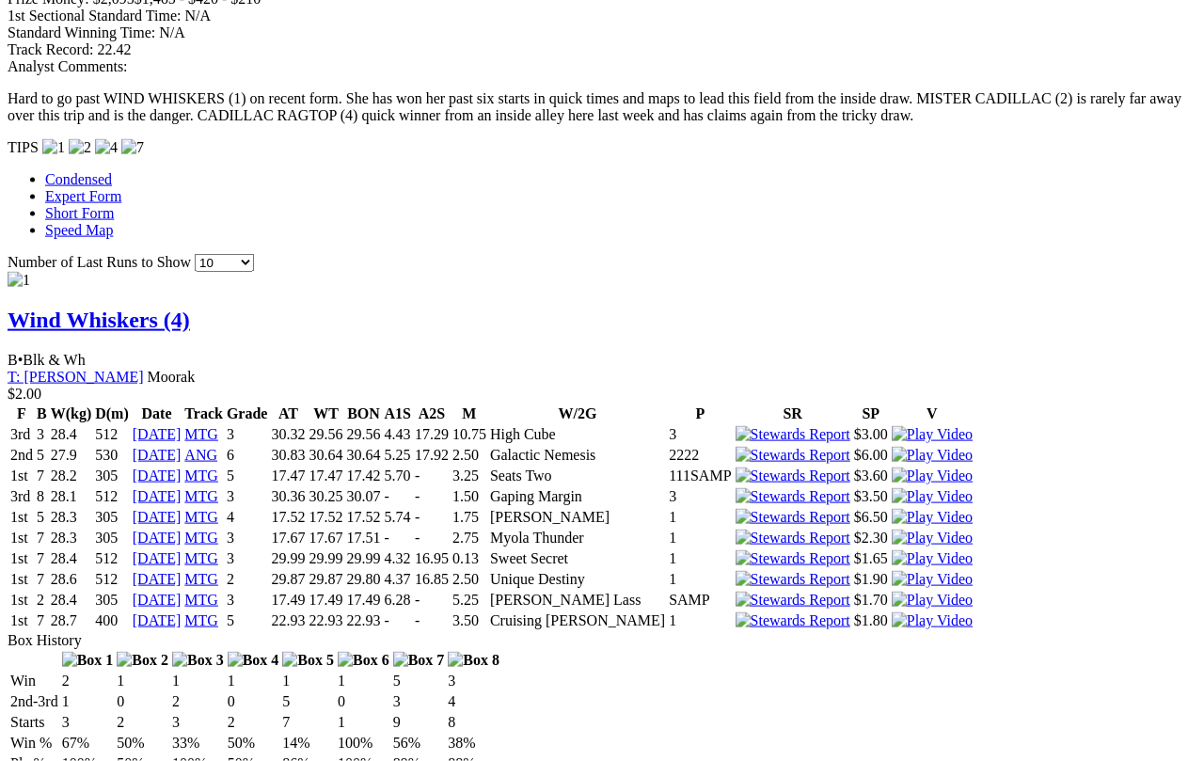
scroll to position [1855, 0]
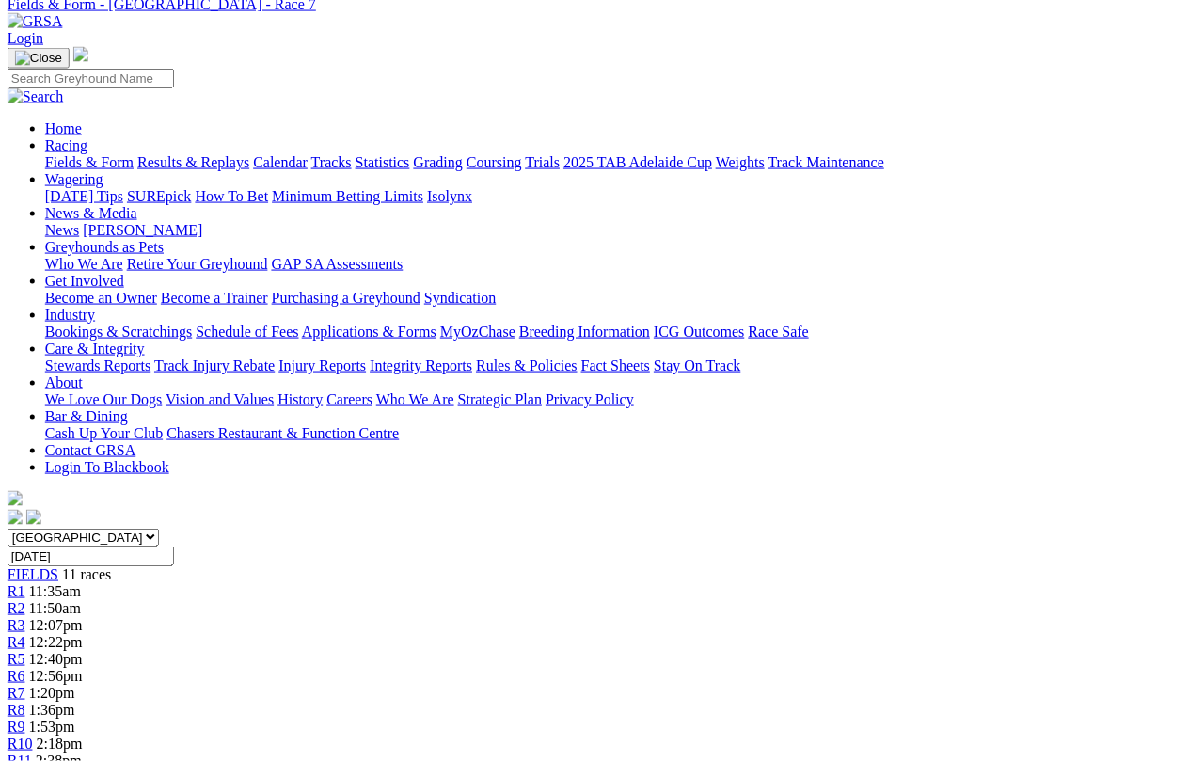
scroll to position [0, 3]
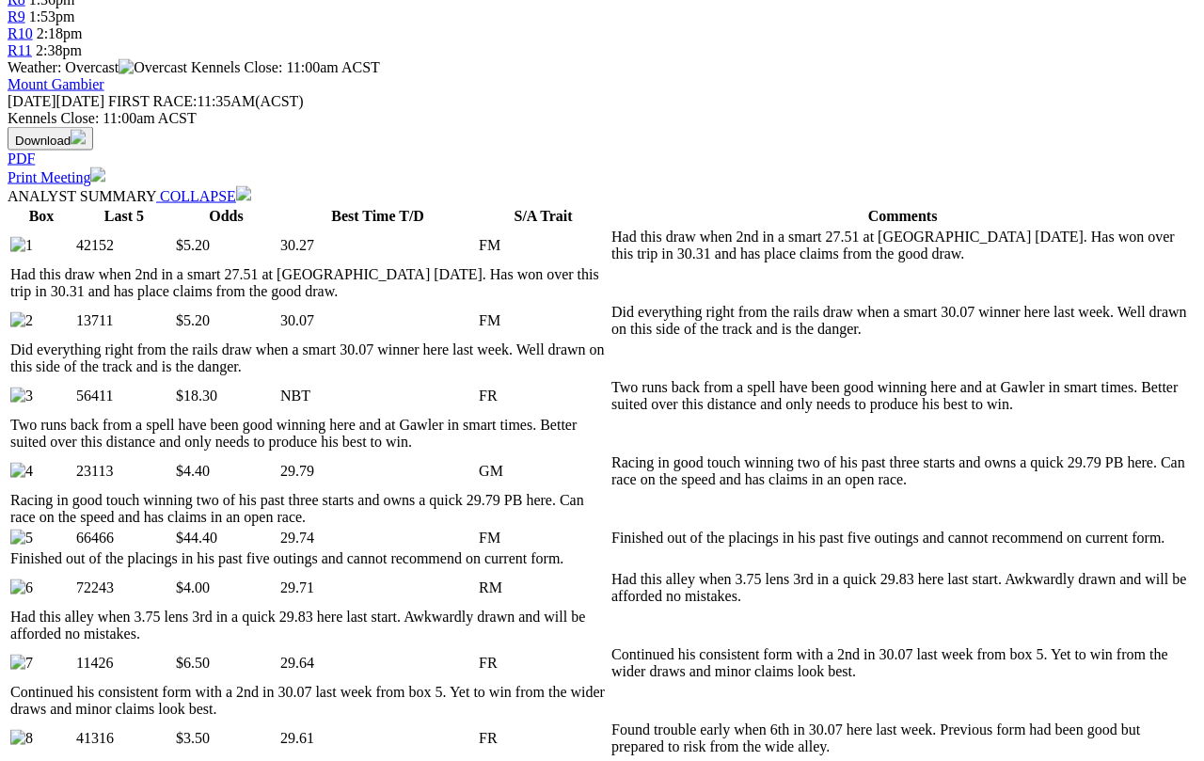
scroll to position [796, 0]
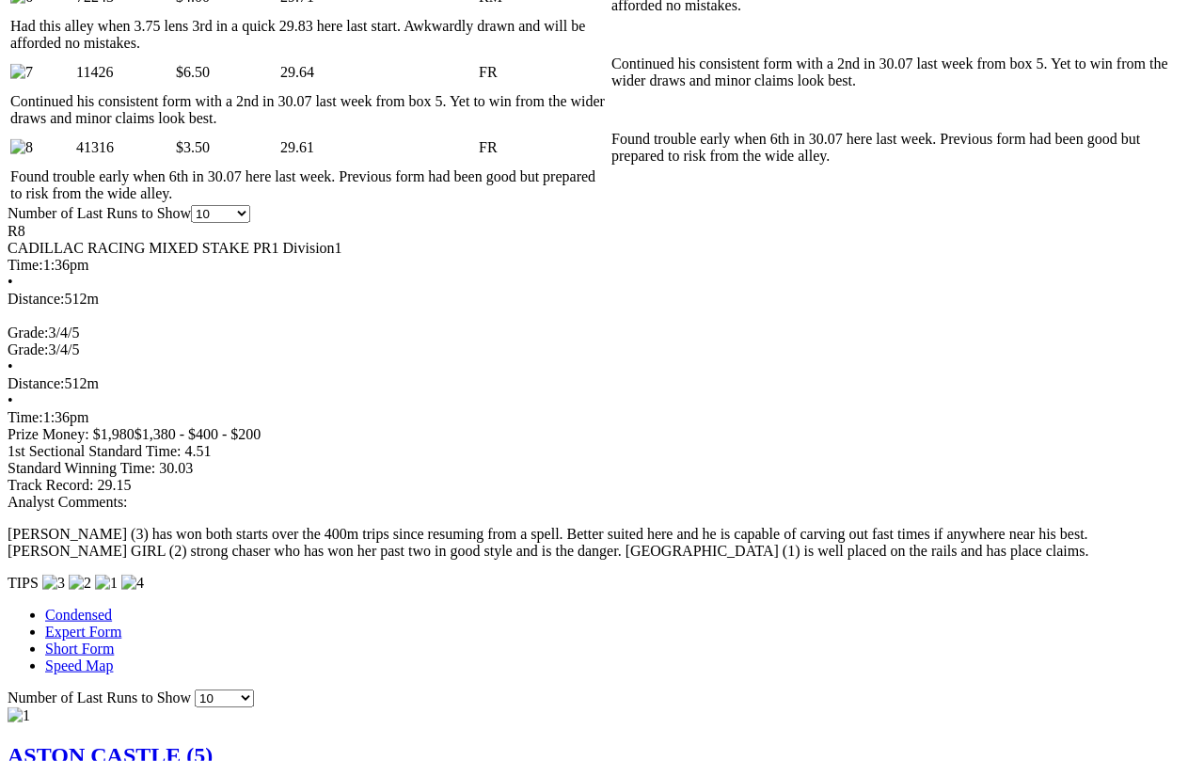
scroll to position [1386, 0]
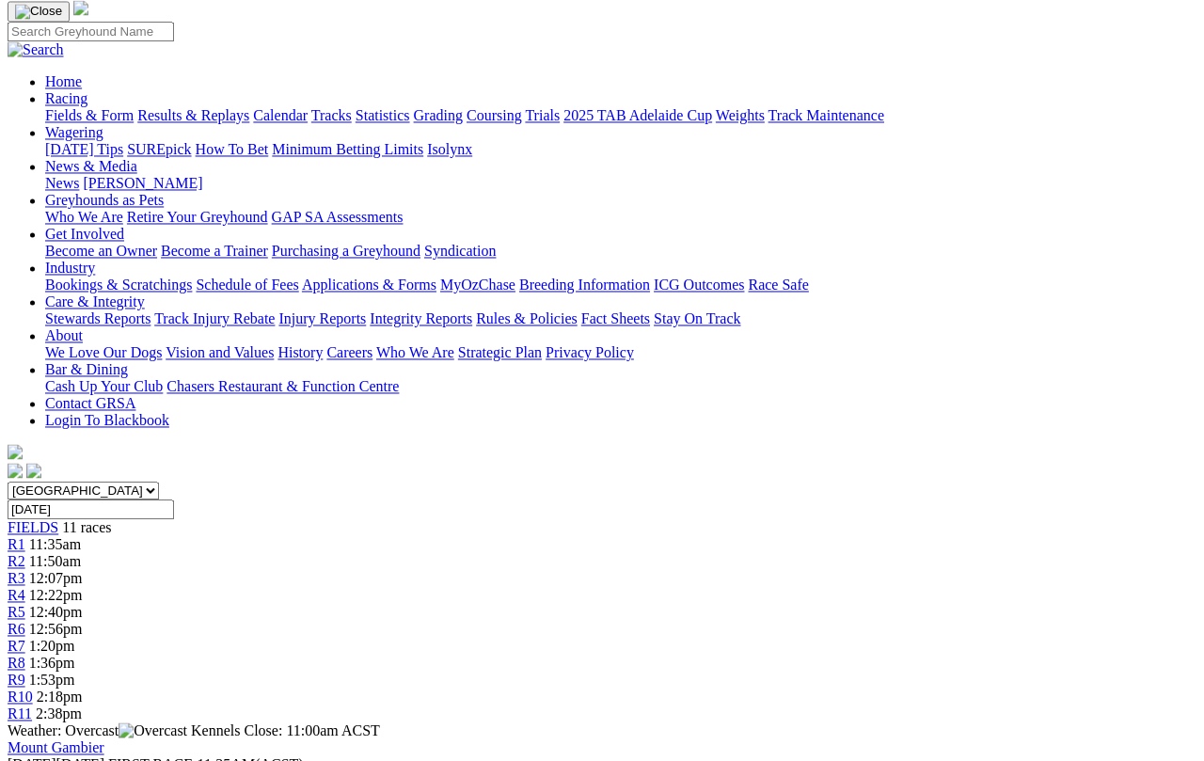
scroll to position [131, 0]
click at [25, 672] on span "R9" at bounding box center [17, 680] width 18 height 16
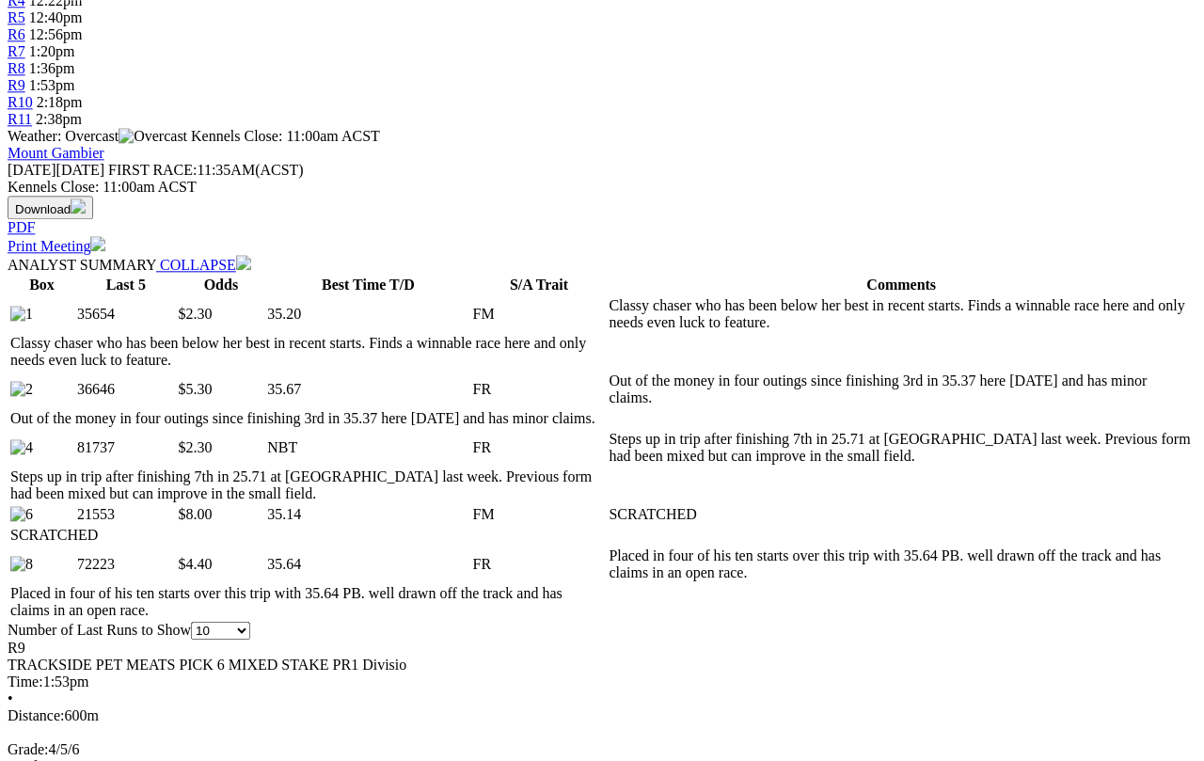
scroll to position [725, 0]
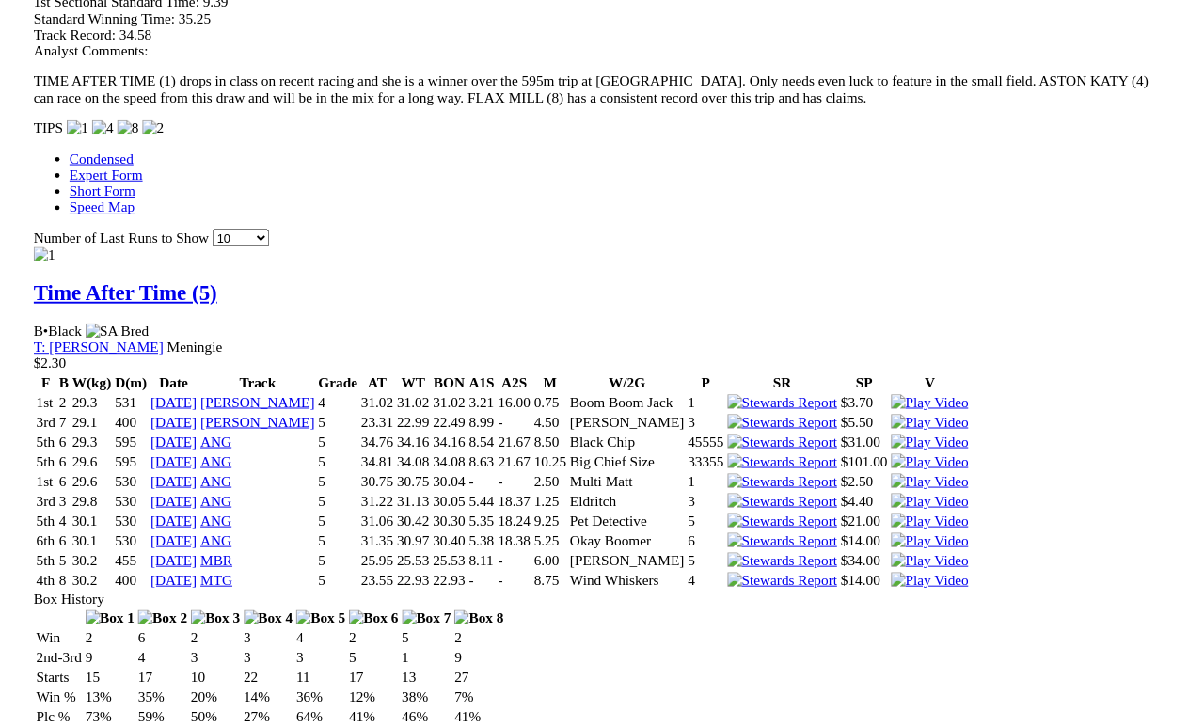
scroll to position [1591, 0]
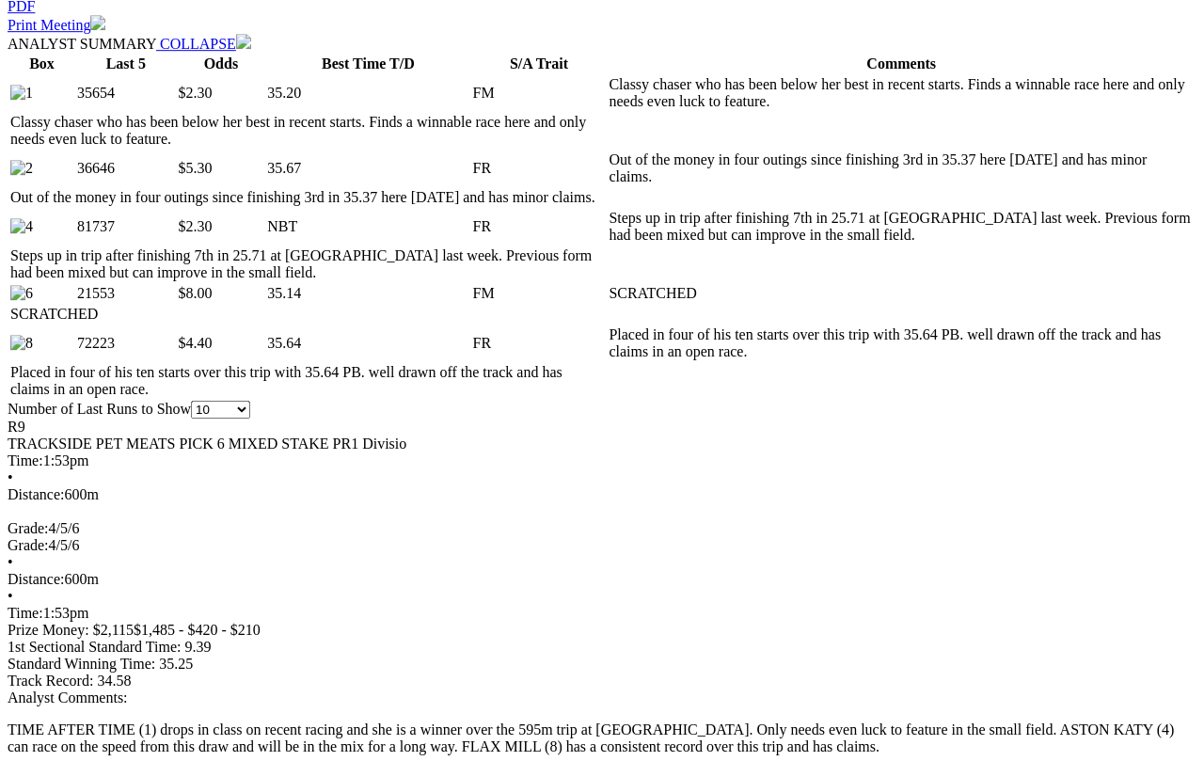
scroll to position [910, 0]
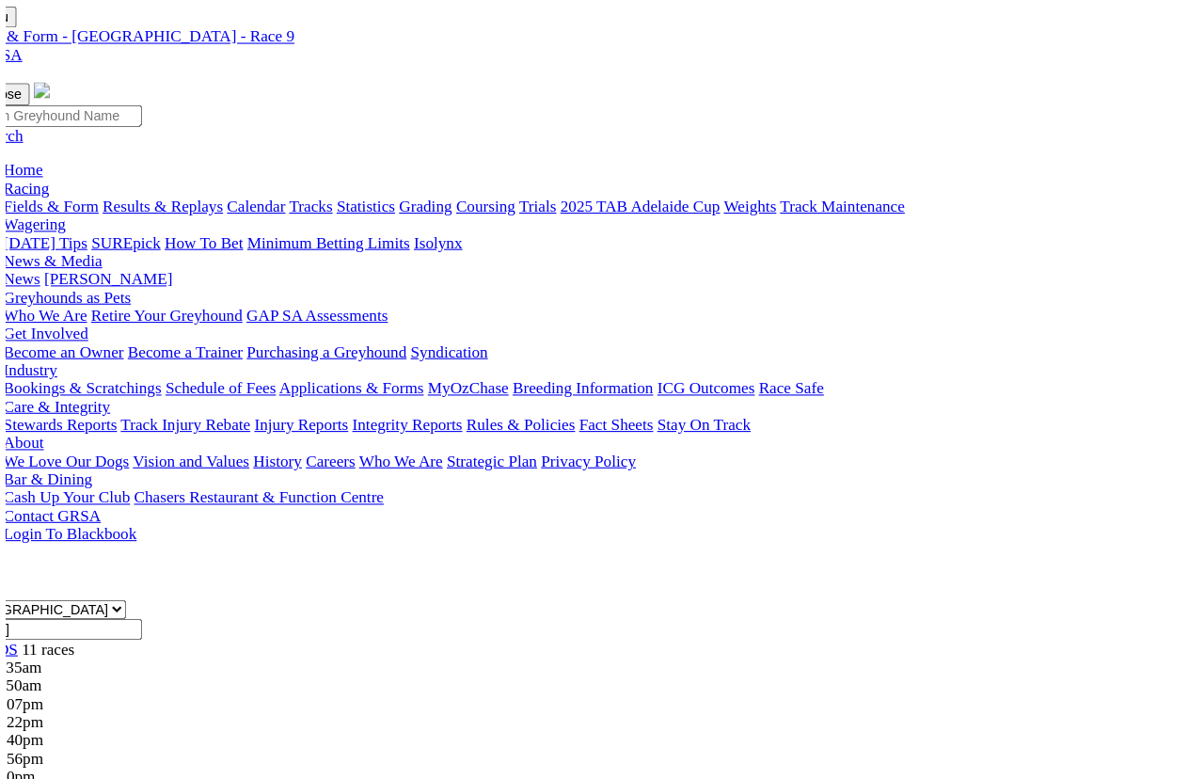
scroll to position [23, 0]
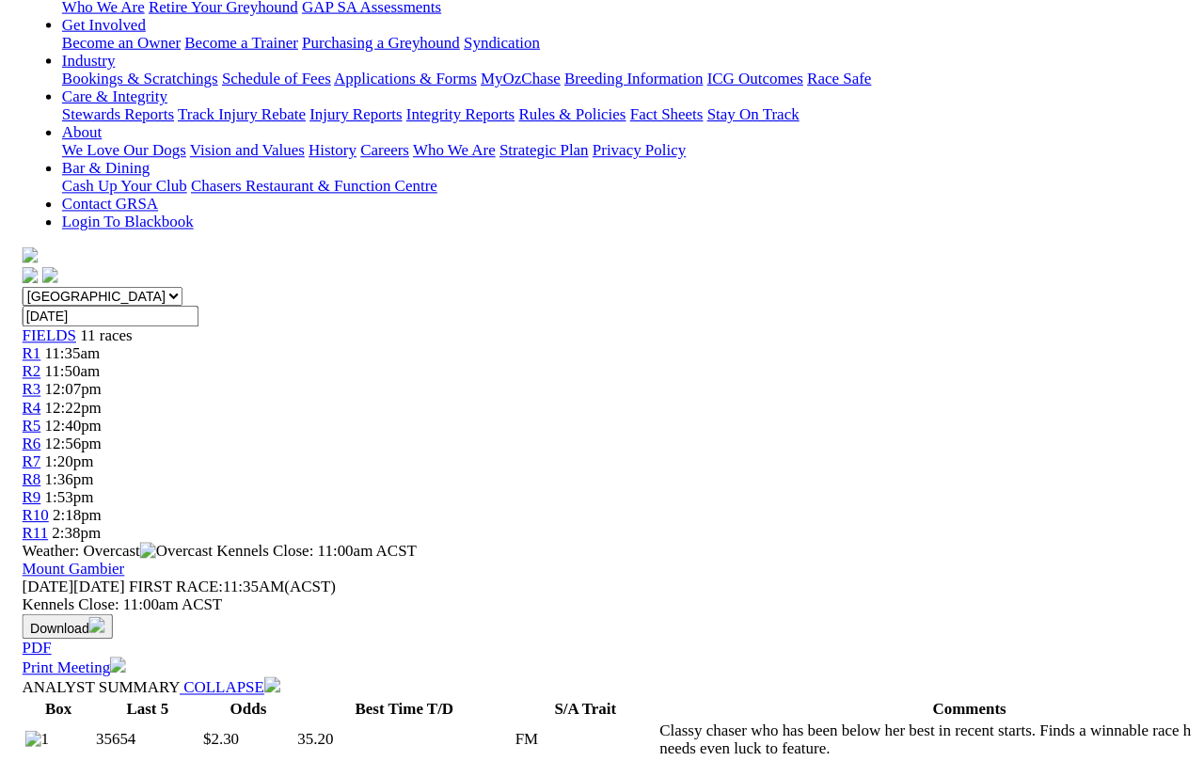
scroll to position [843, 0]
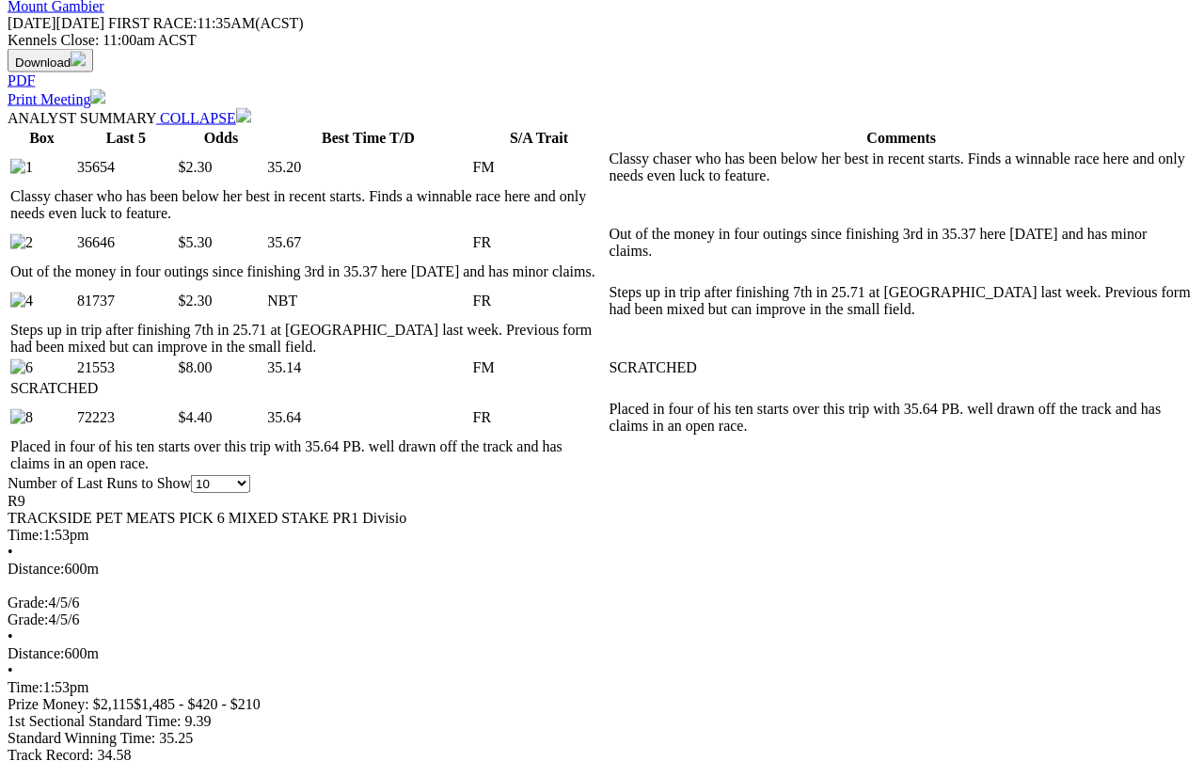
scroll to position [874, 0]
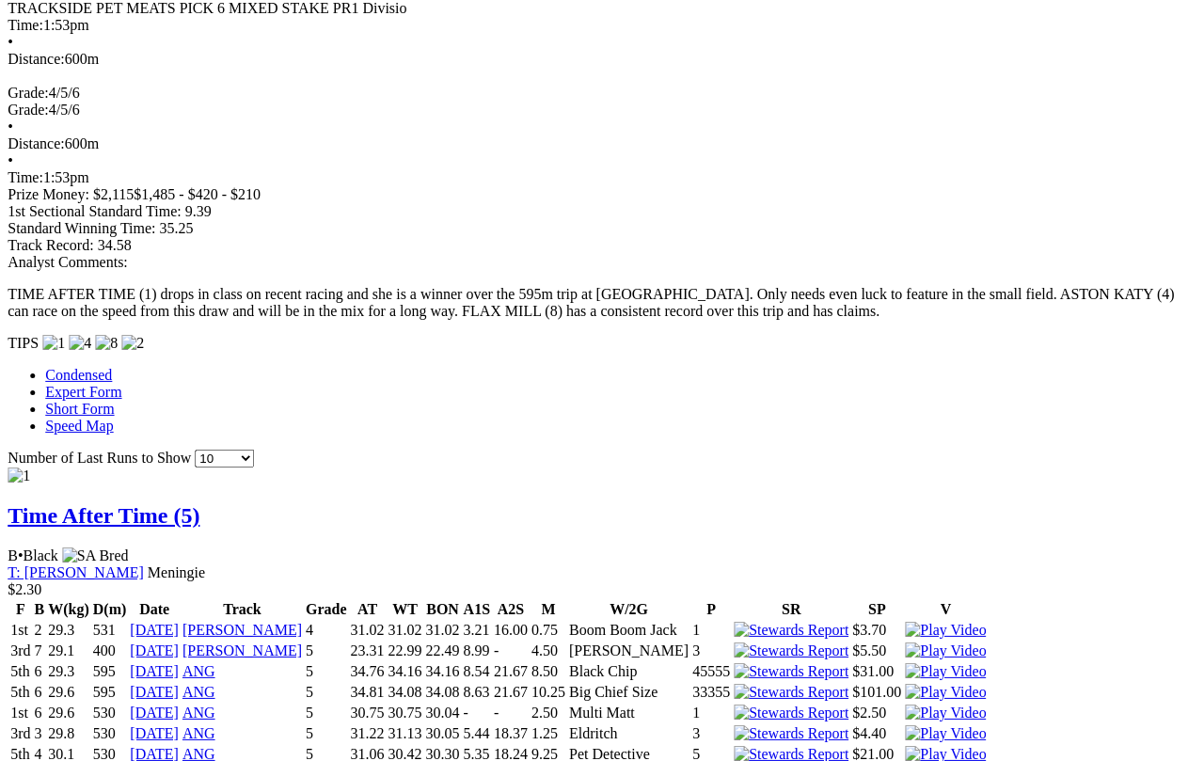
scroll to position [1384, 3]
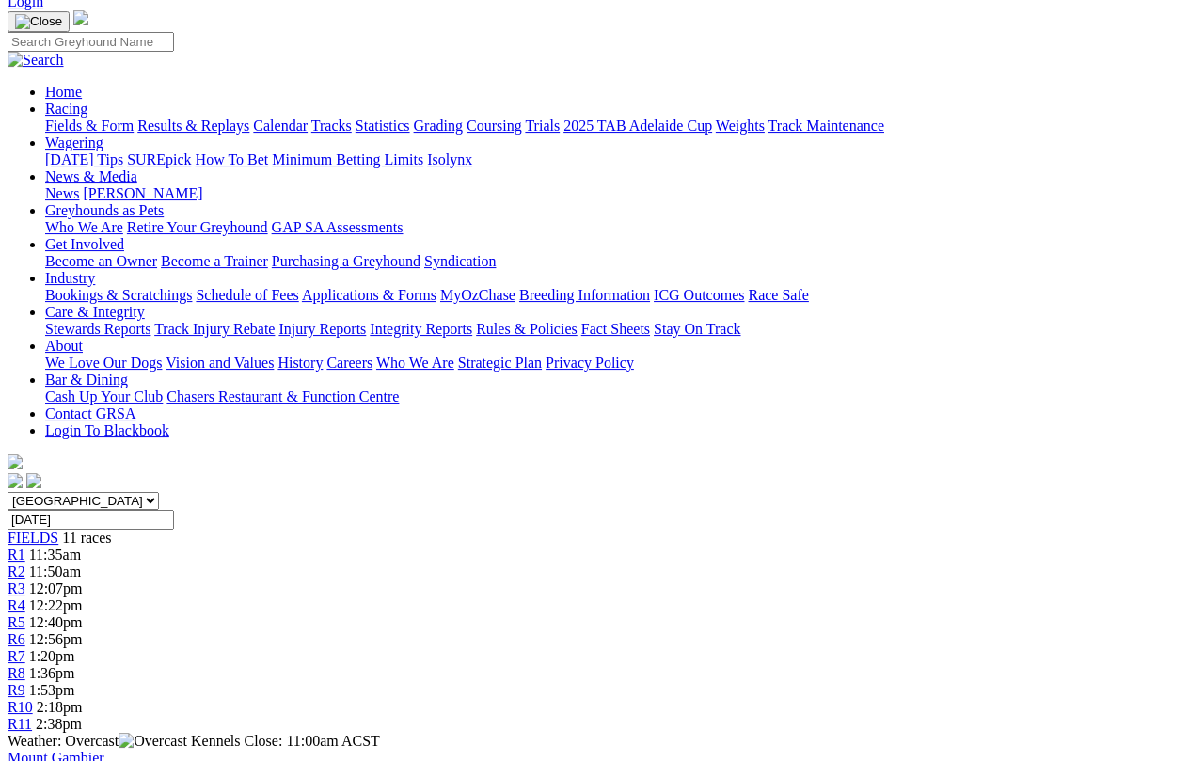
scroll to position [119, 0]
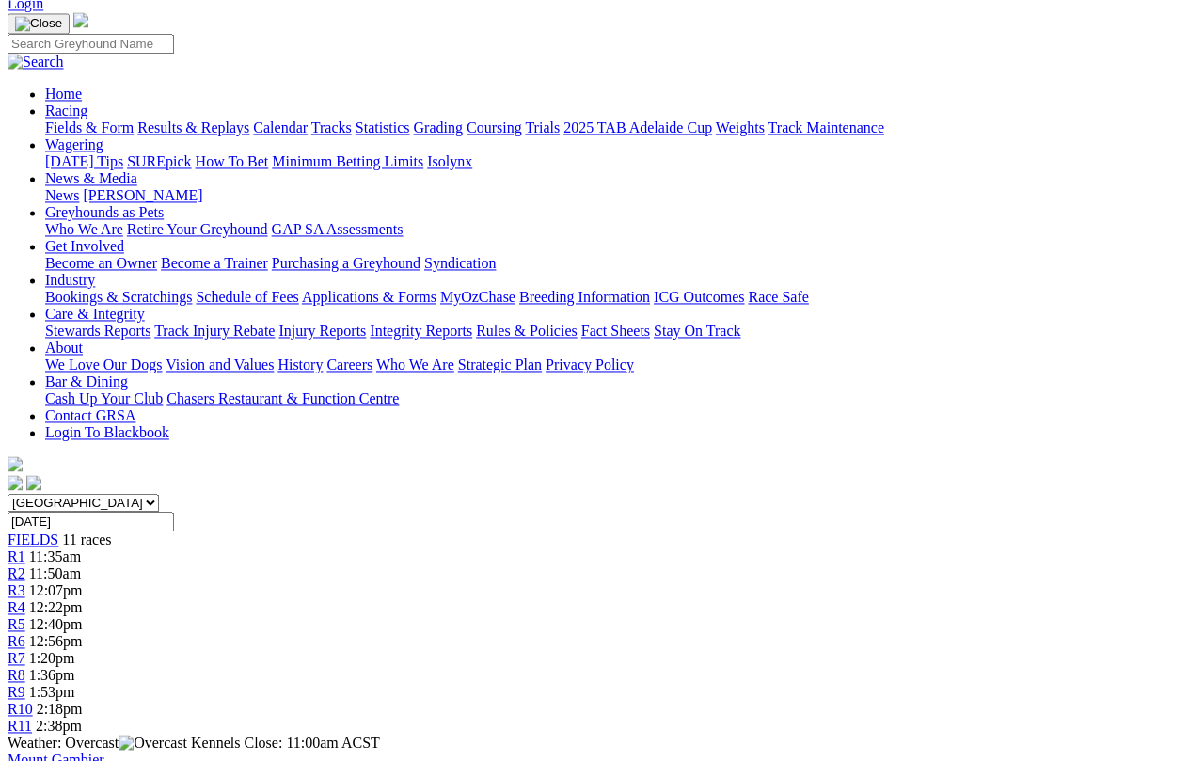
click at [33, 701] on span "R10" at bounding box center [20, 709] width 25 height 16
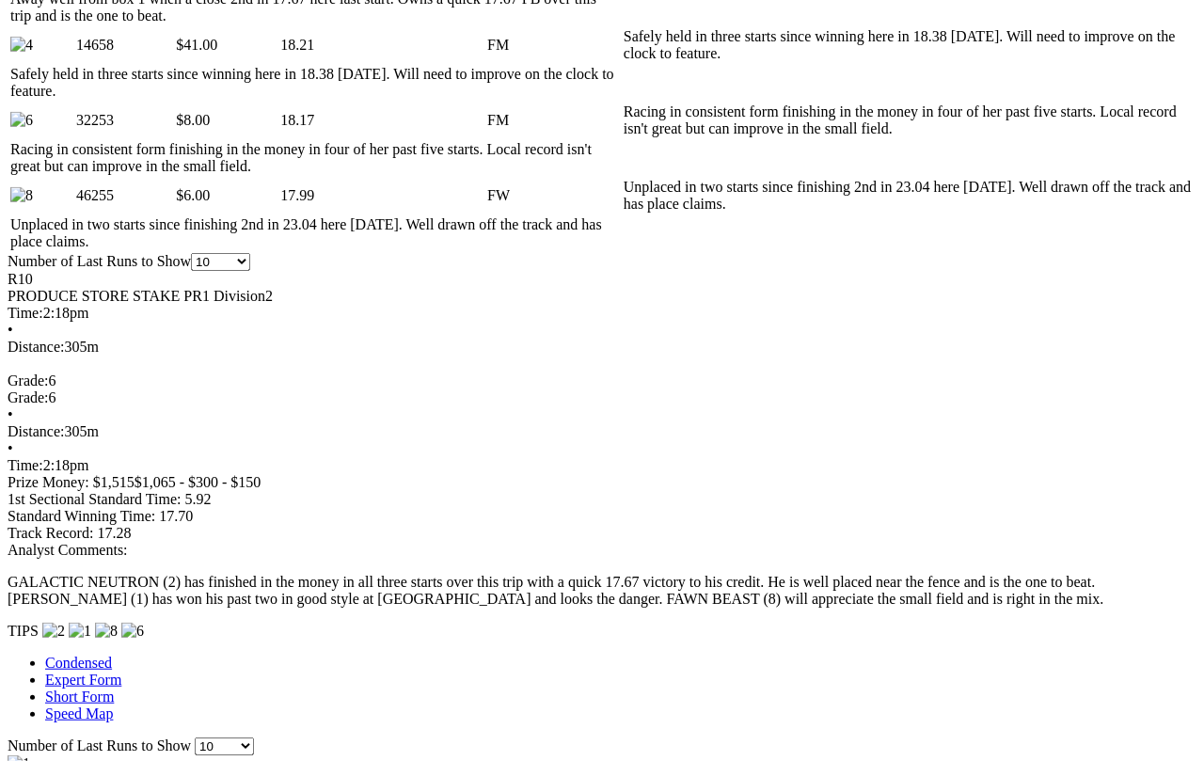
scroll to position [1146, 0]
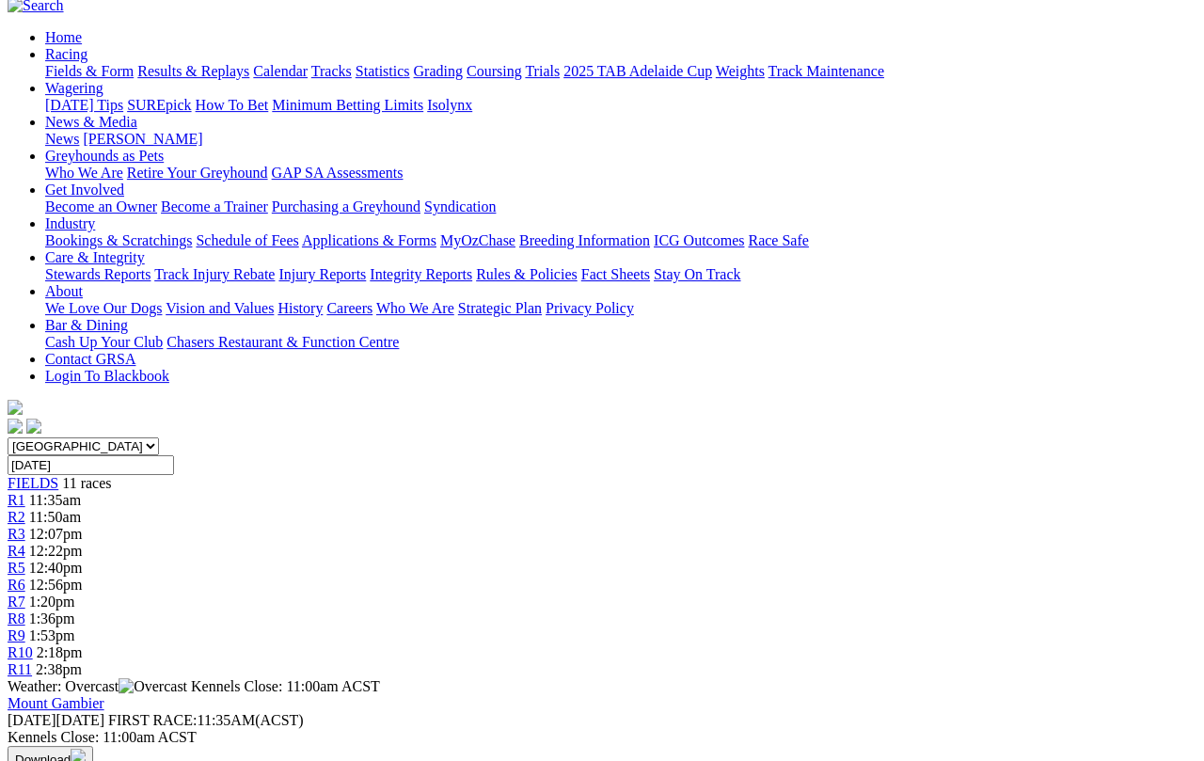
scroll to position [177, 0]
click at [32, 660] on span "R11" at bounding box center [20, 668] width 24 height 16
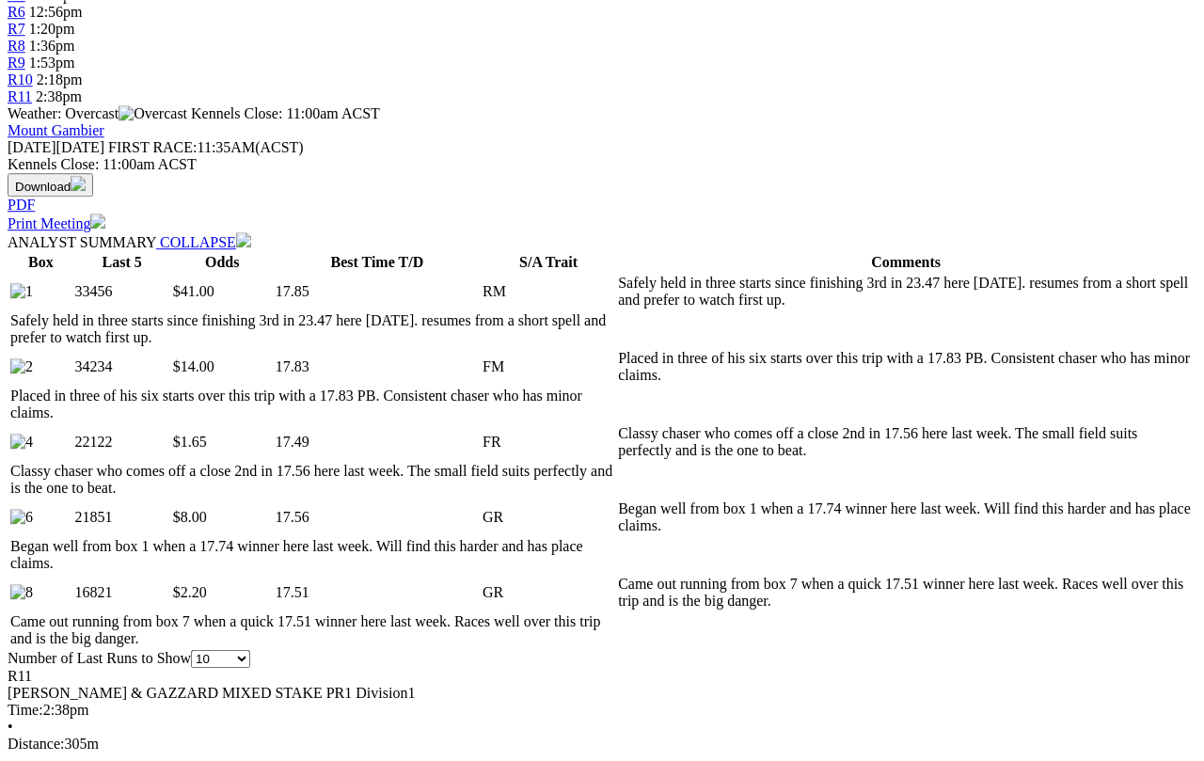
scroll to position [749, 0]
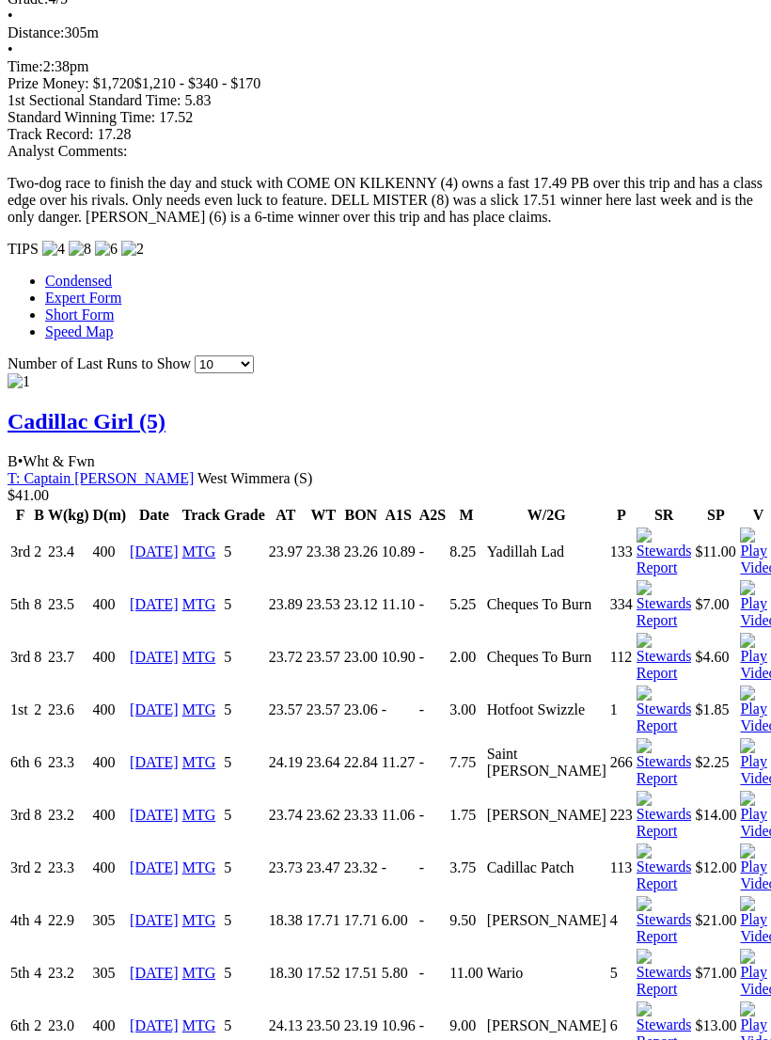
scroll to position [1630, 0]
